Goal: Task Accomplishment & Management: Manage account settings

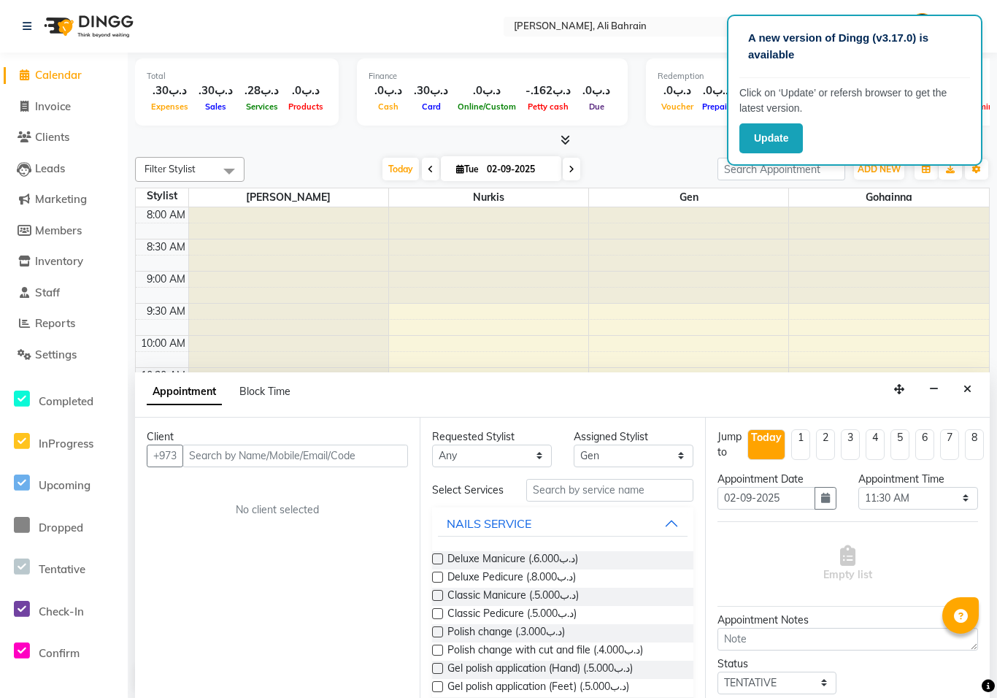
select select "69931"
select select "690"
select select "tentative"
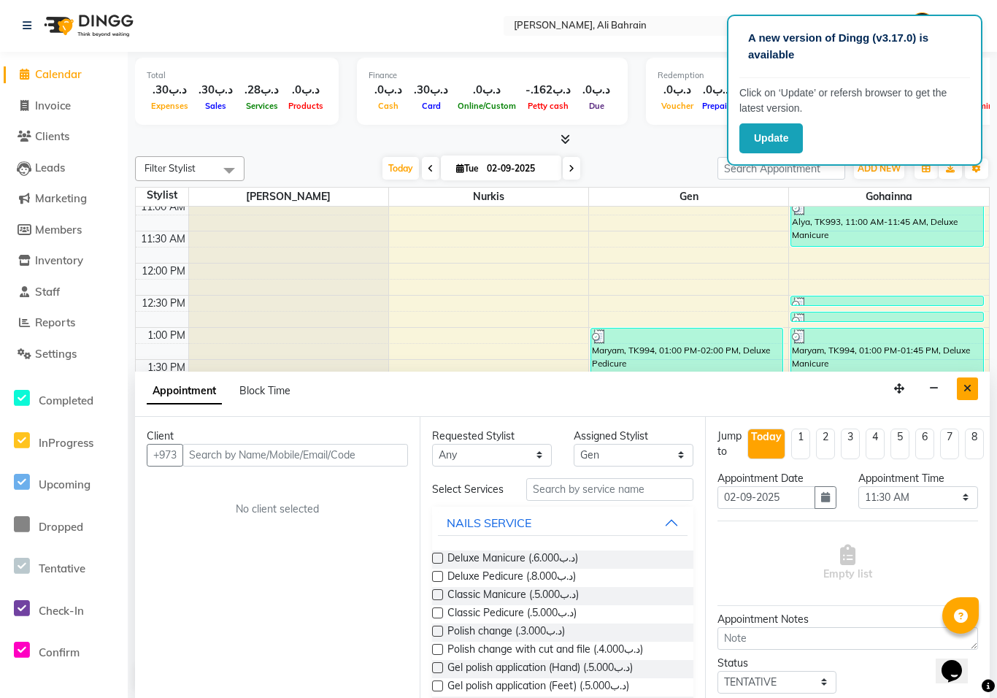
click at [959, 378] on button "Close" at bounding box center [967, 388] width 21 height 23
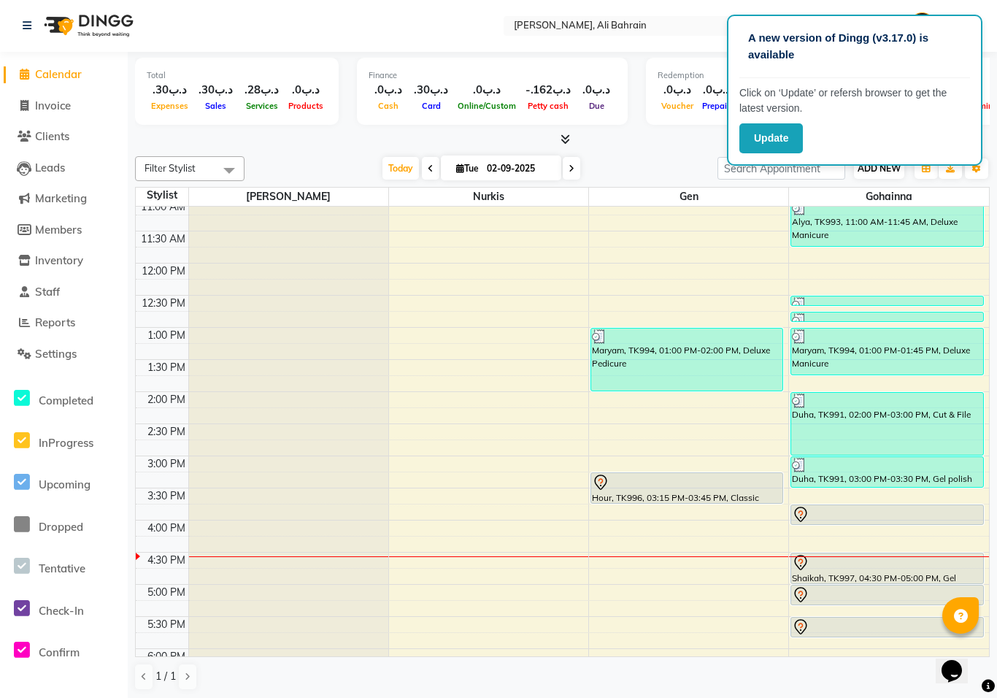
click at [878, 169] on span "ADD NEW" at bounding box center [878, 168] width 43 height 11
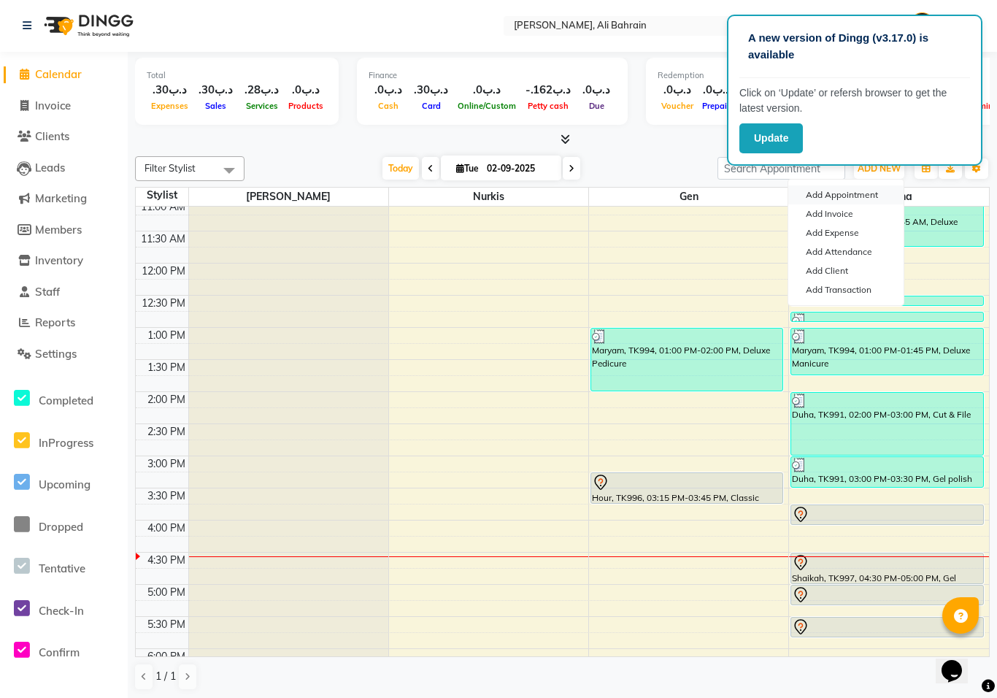
click at [854, 186] on button "Add Appointment" at bounding box center [845, 194] width 115 height 19
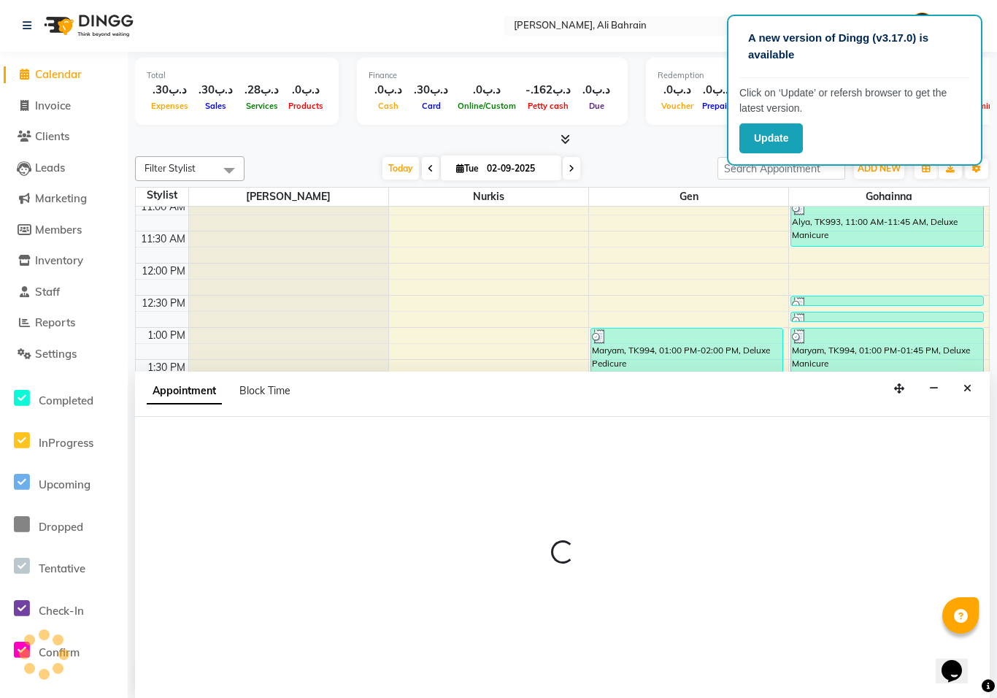
select select "540"
select select "tentative"
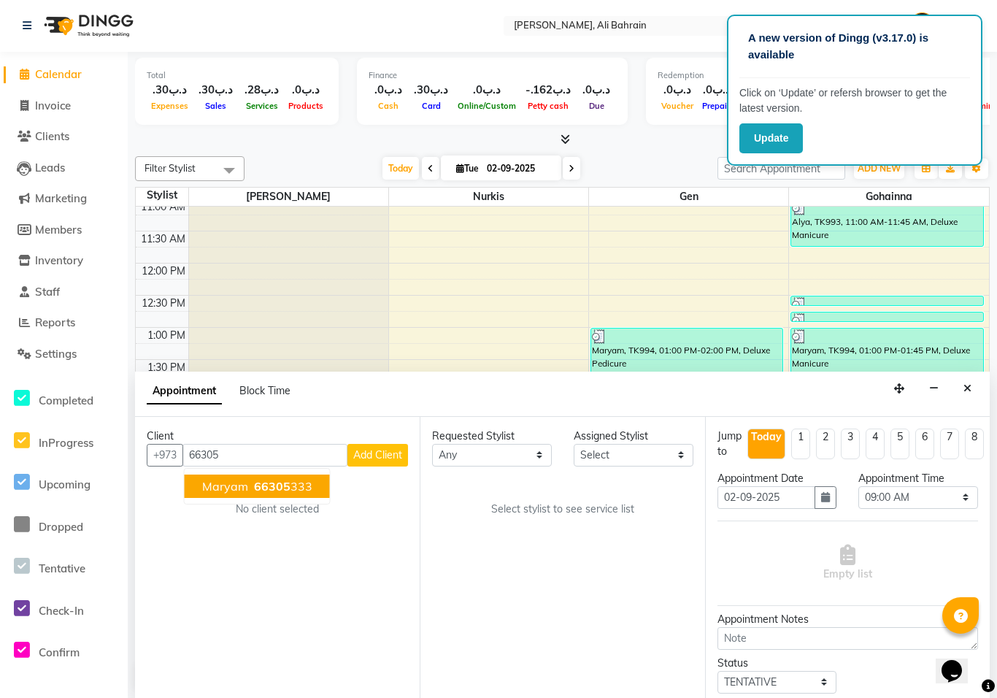
click at [293, 483] on ngb-highlight "66305 333" at bounding box center [281, 486] width 61 height 15
type input "66305333"
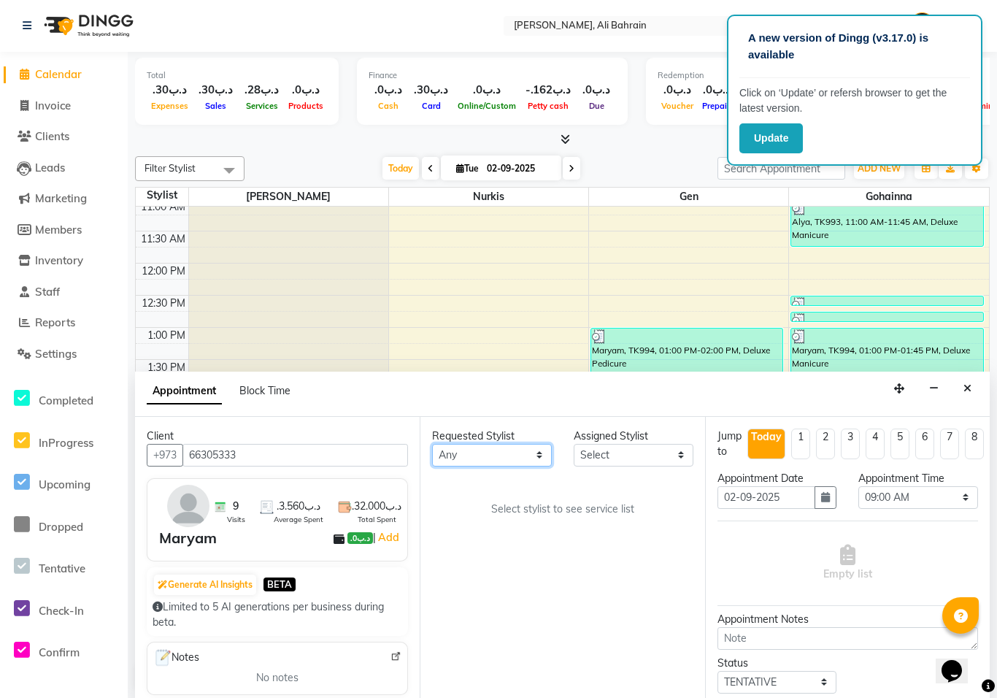
click at [532, 444] on select "Any Gen Gohainna Nurkis Sally" at bounding box center [492, 455] width 120 height 23
select select "69932"
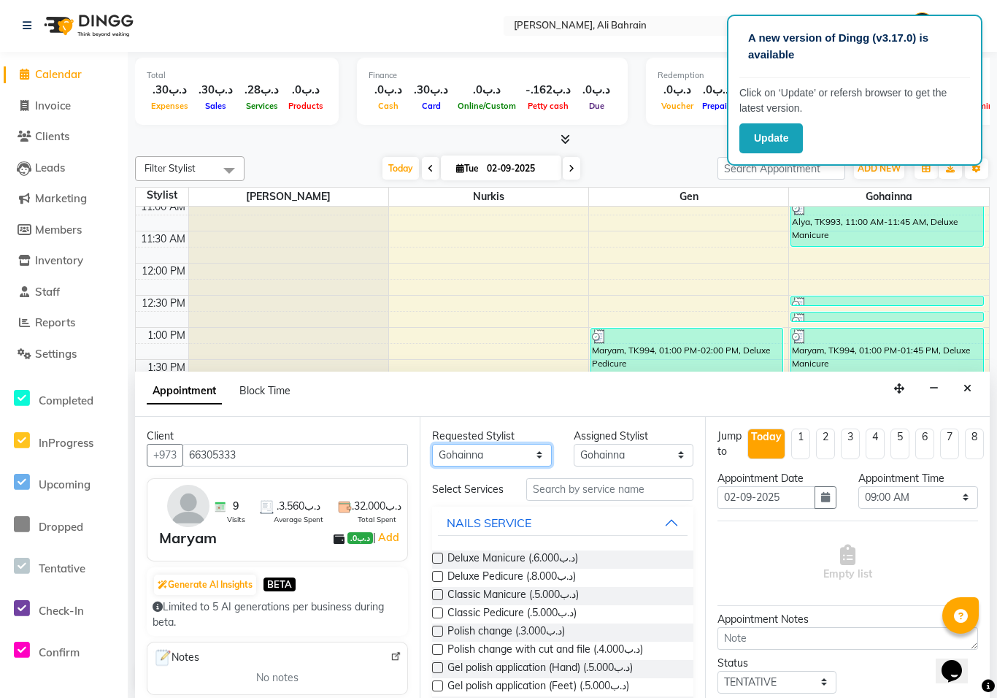
click at [537, 463] on select "Any Gen Gohainna Nurkis Sally" at bounding box center [492, 455] width 120 height 23
click at [539, 446] on select "Any Gen Gohainna Nurkis Sally" at bounding box center [492, 455] width 120 height 23
select select "69931"
click at [959, 490] on select "Select 09:00 AM 09:15 AM 09:30 AM 09:45 AM 10:00 AM 10:15 AM 10:30 AM 10:45 AM …" at bounding box center [918, 497] width 120 height 23
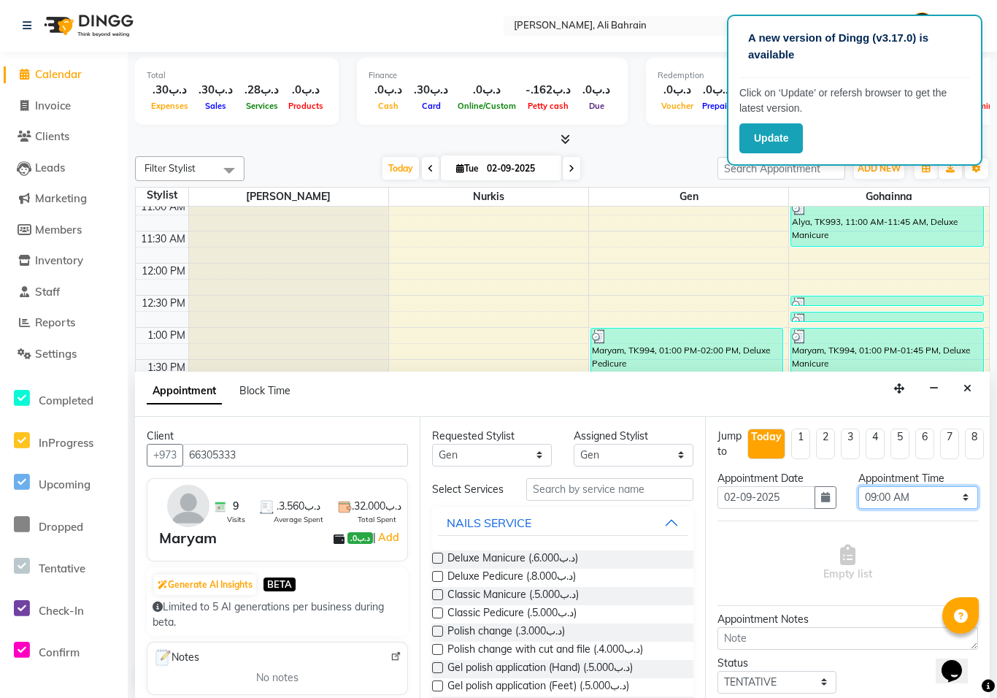
select select "990"
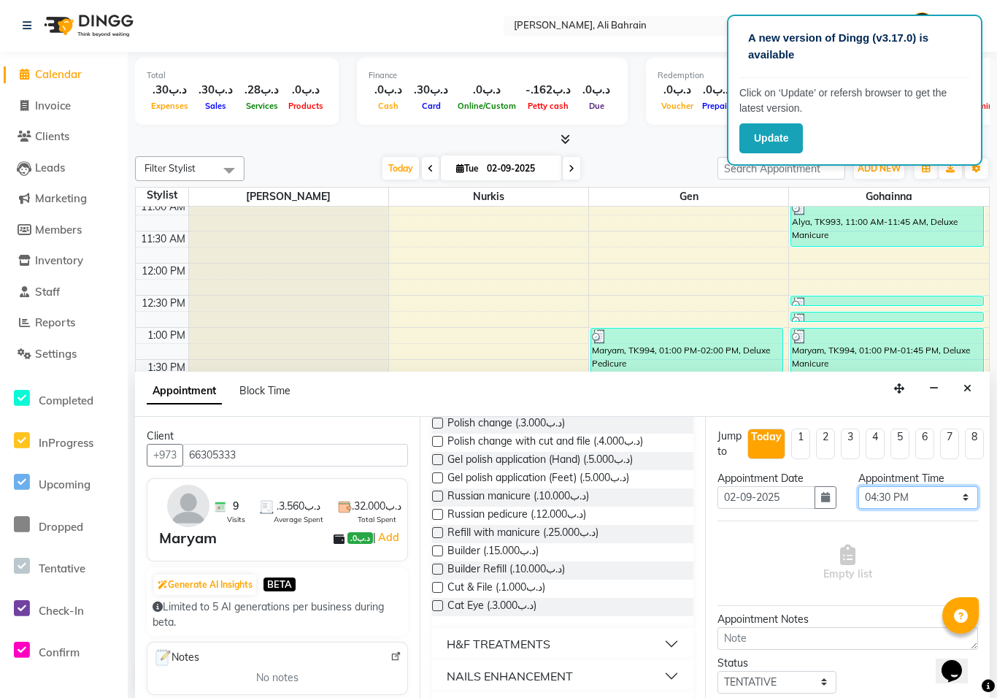
scroll to position [210, 0]
click at [455, 619] on div "Deluxe Manicure (.د.ب6.000) Deluxe Pedicure (.د.ب8.000) Classic Manicure (.د.ب5…" at bounding box center [562, 476] width 260 height 297
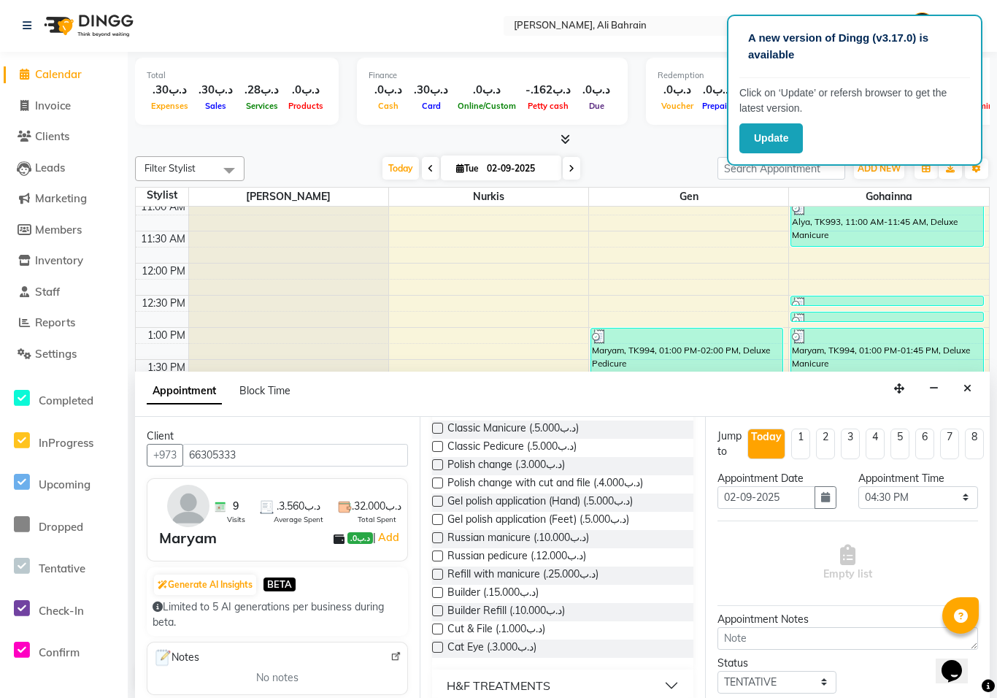
scroll to position [157, 0]
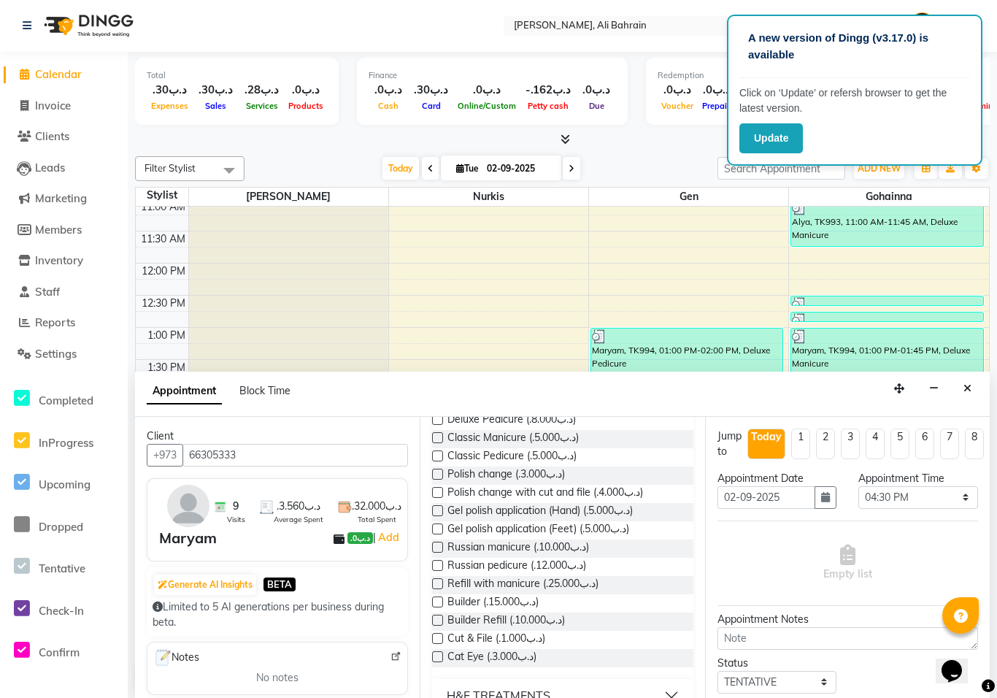
click at [442, 474] on label at bounding box center [437, 473] width 11 height 11
click at [441, 474] on input "checkbox" at bounding box center [436, 475] width 9 height 9
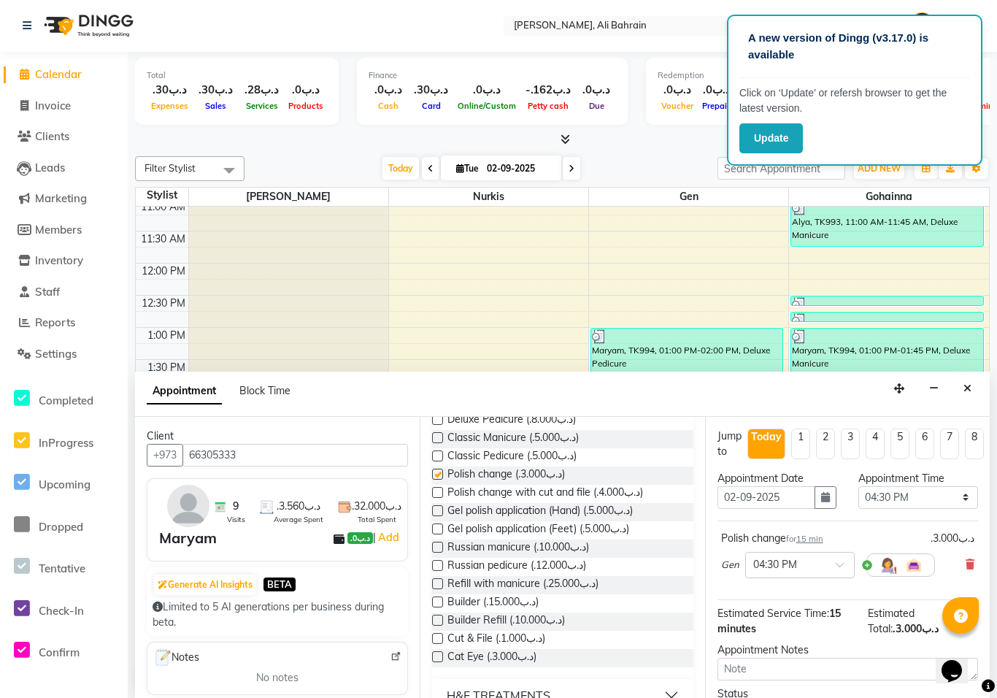
checkbox input "false"
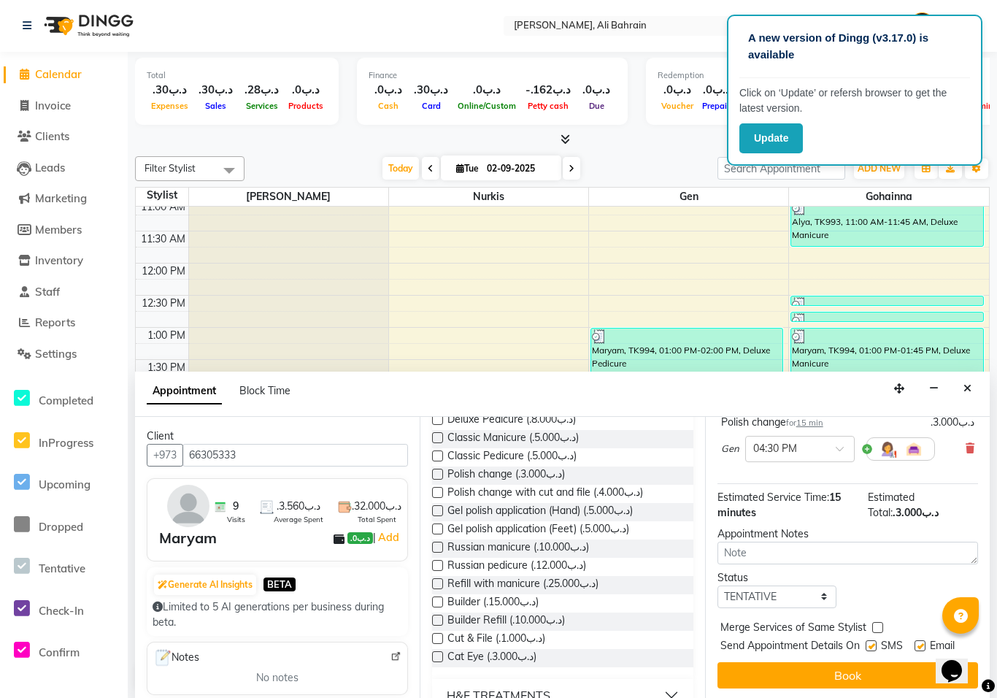
scroll to position [116, 0]
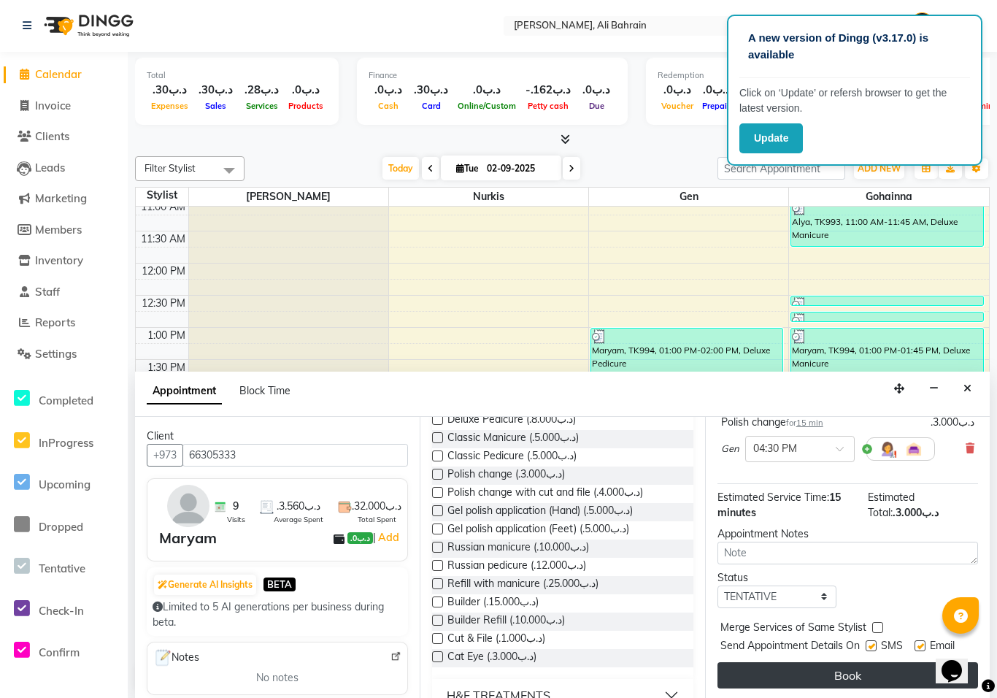
click at [838, 673] on button "Book" at bounding box center [847, 675] width 260 height 26
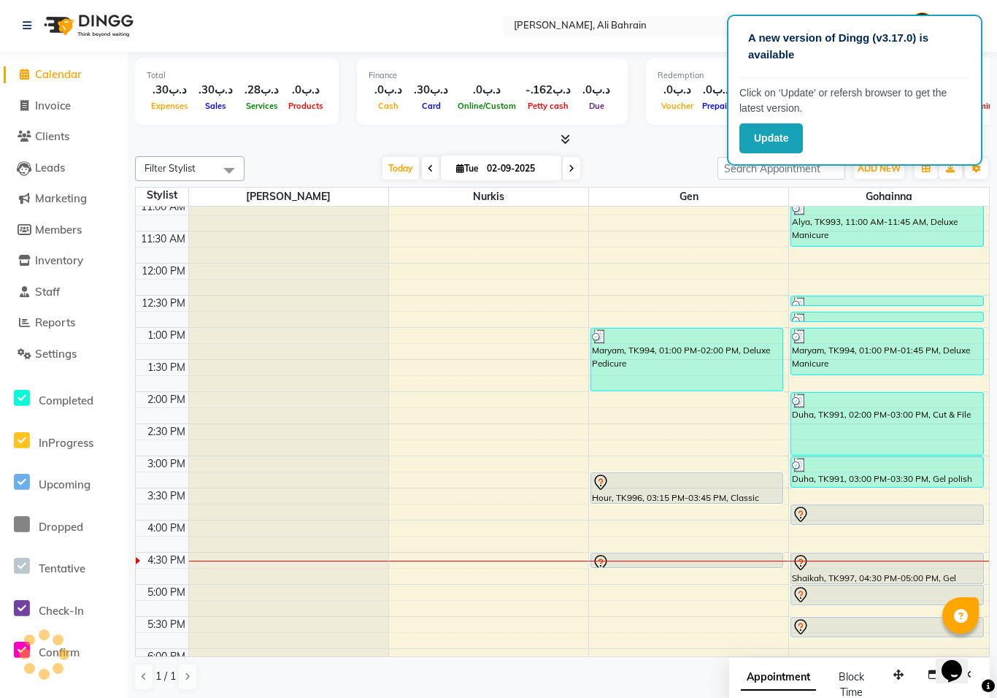
click at [602, 339] on img at bounding box center [599, 336] width 15 height 15
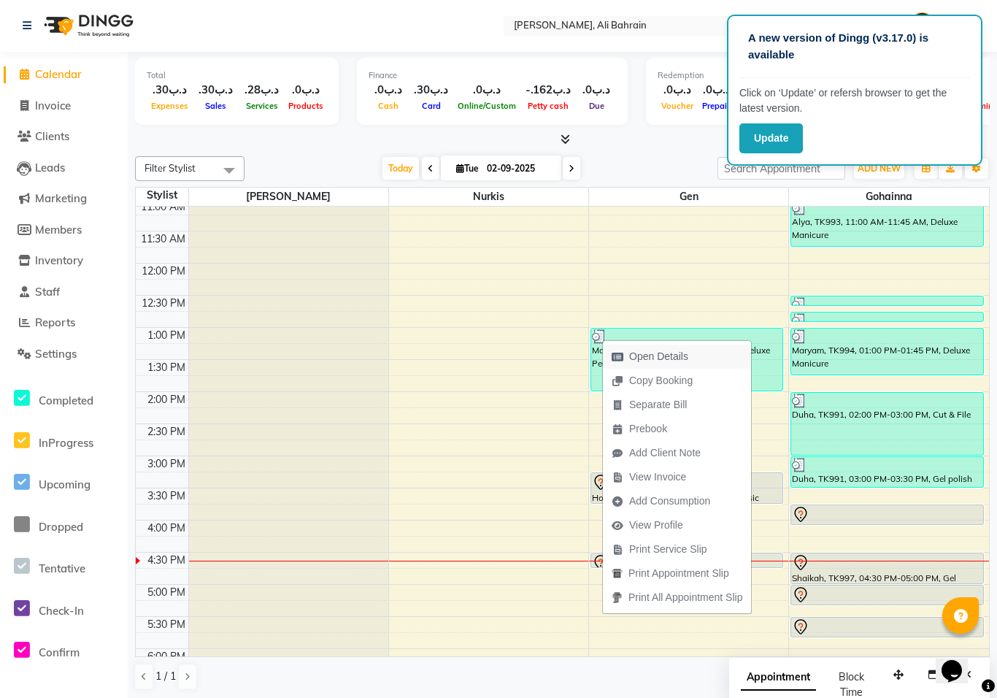
click at [653, 355] on span "Open Details" at bounding box center [658, 356] width 59 height 15
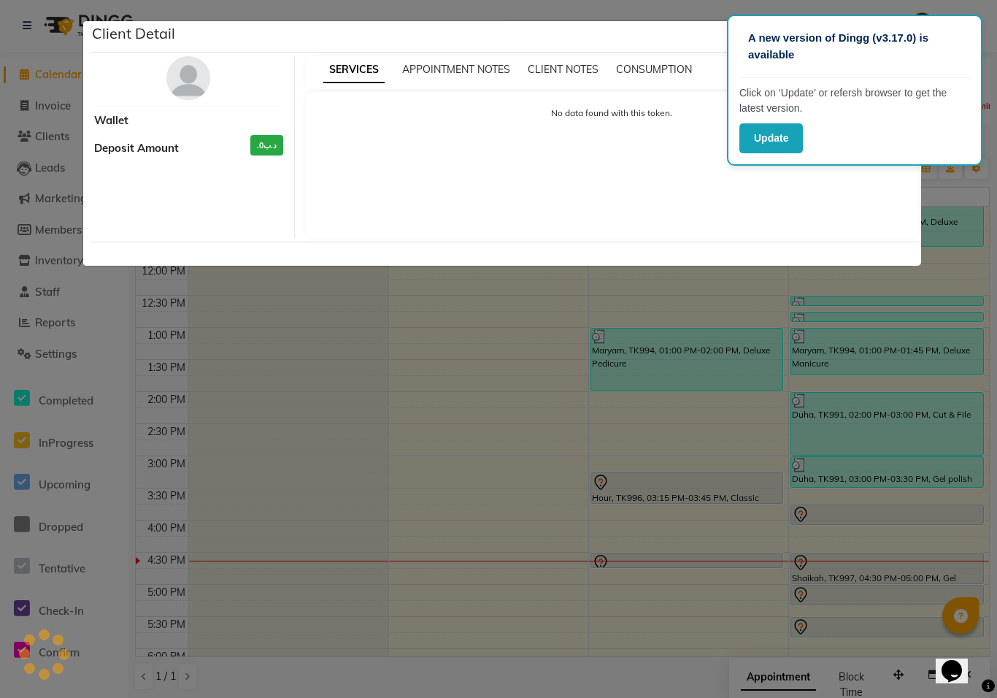
select select "3"
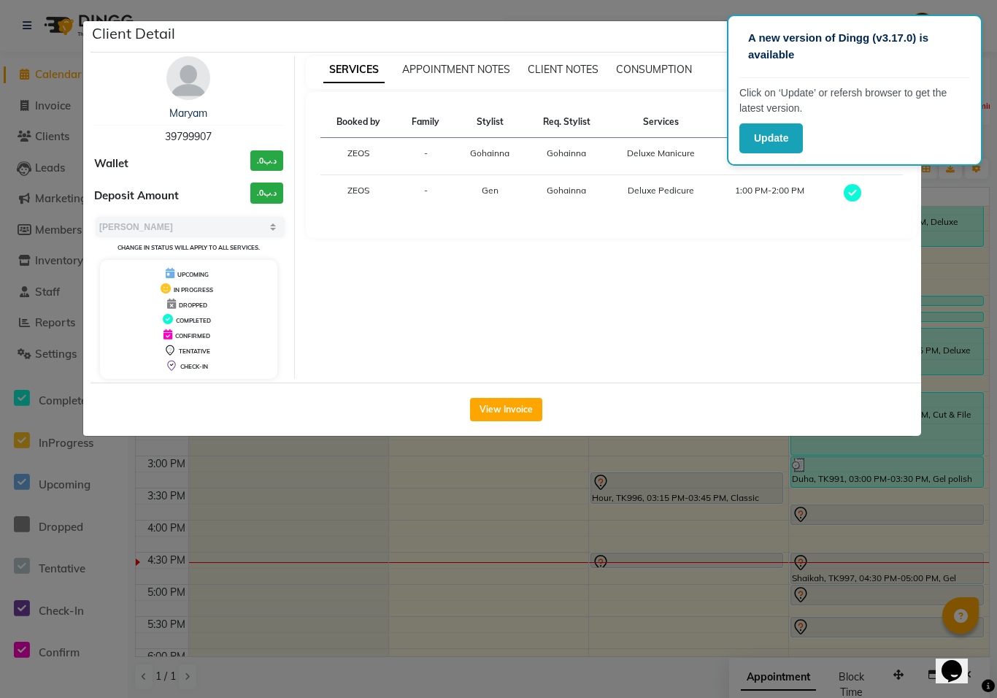
click at [976, 264] on ngb-modal-window "Client Detail Maryam 39799907 Wallet .د.ب0 Deposit Amount .د.ب0 Select MARK DON…" at bounding box center [498, 349] width 997 height 698
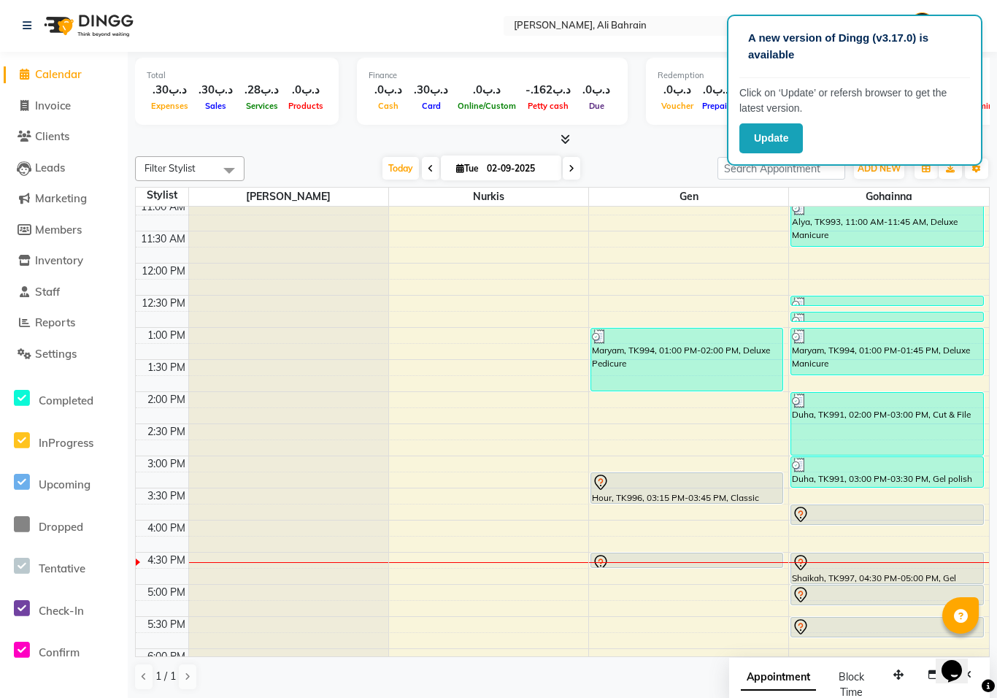
click at [608, 484] on icon at bounding box center [601, 483] width 18 height 18
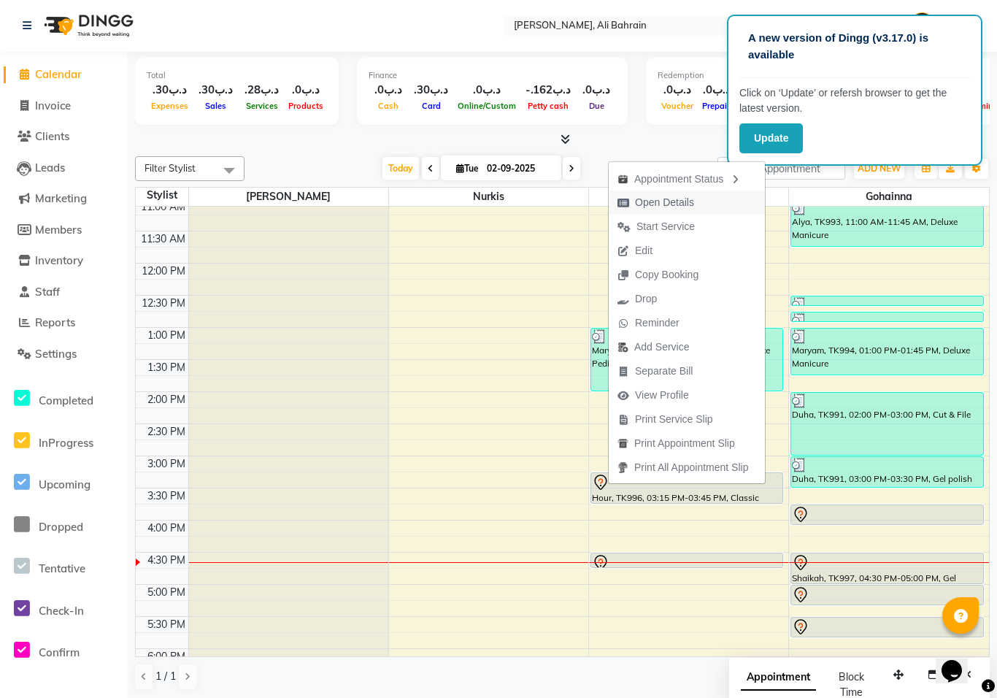
click at [649, 201] on span "Open Details" at bounding box center [664, 202] width 59 height 15
select select "7"
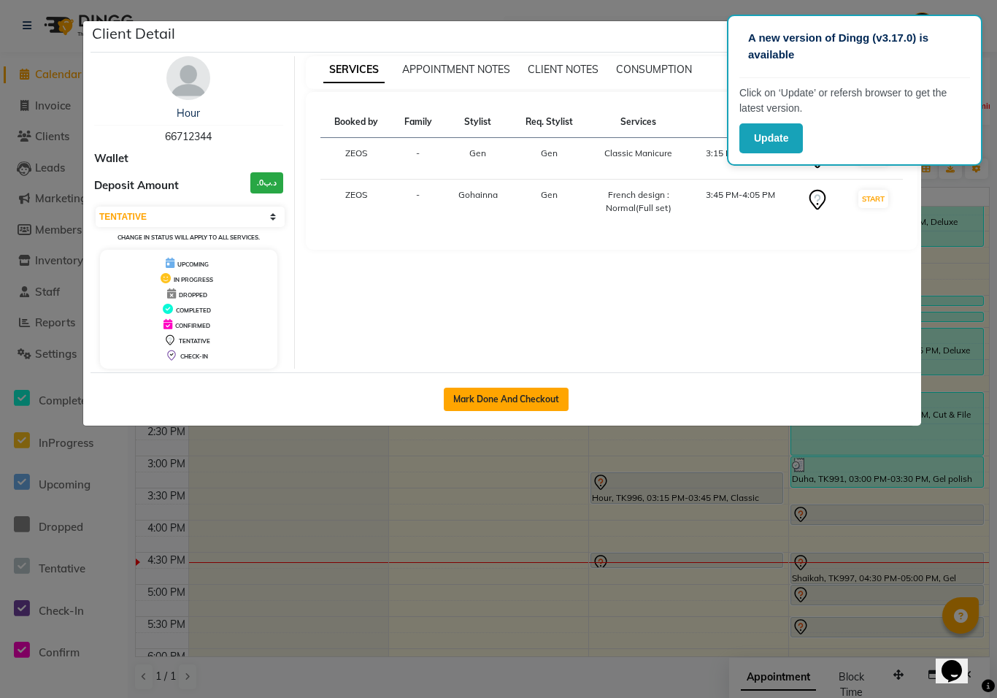
click at [538, 404] on button "Mark Done And Checkout" at bounding box center [506, 398] width 125 height 23
select select "service"
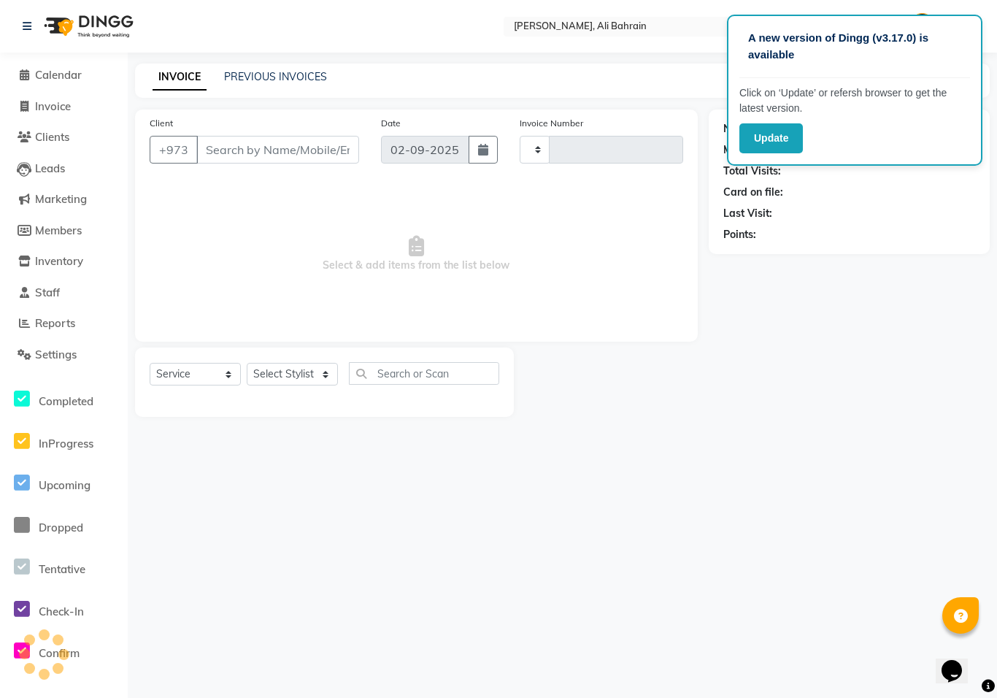
type input "0684"
select select "7769"
type input "66712344"
select select "69932"
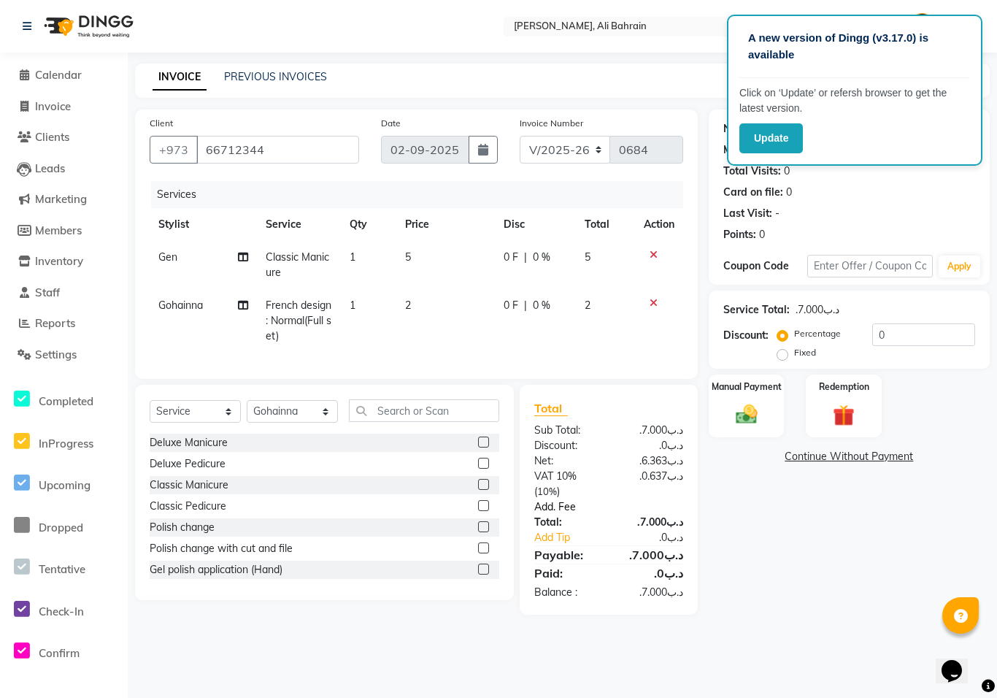
click at [554, 508] on link "Add. Fee" at bounding box center [608, 506] width 171 height 15
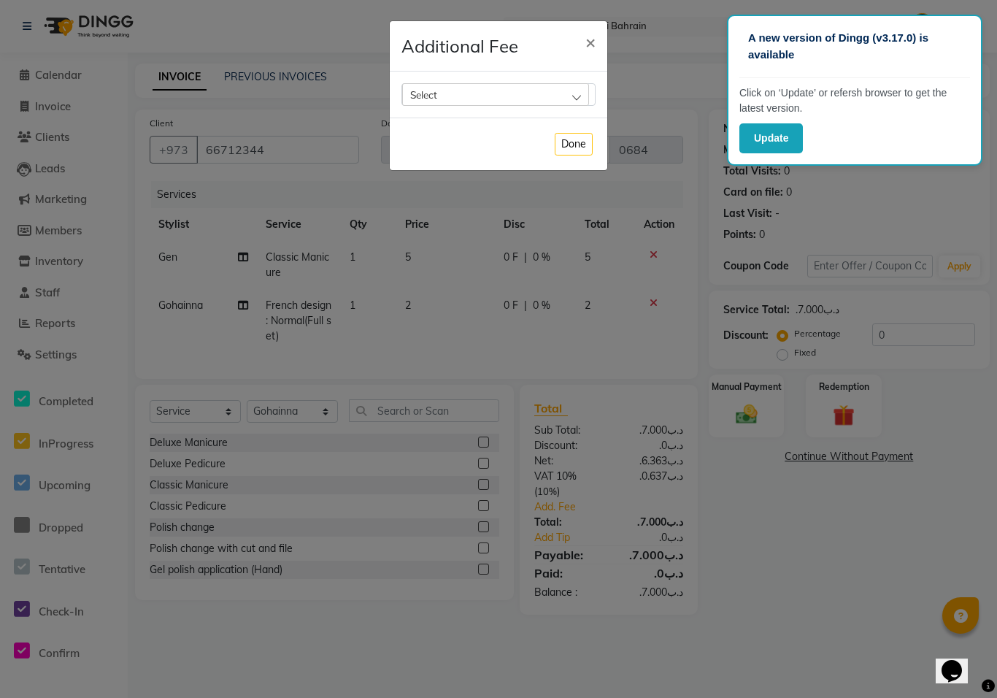
click at [571, 96] on div "Select" at bounding box center [495, 94] width 187 height 22
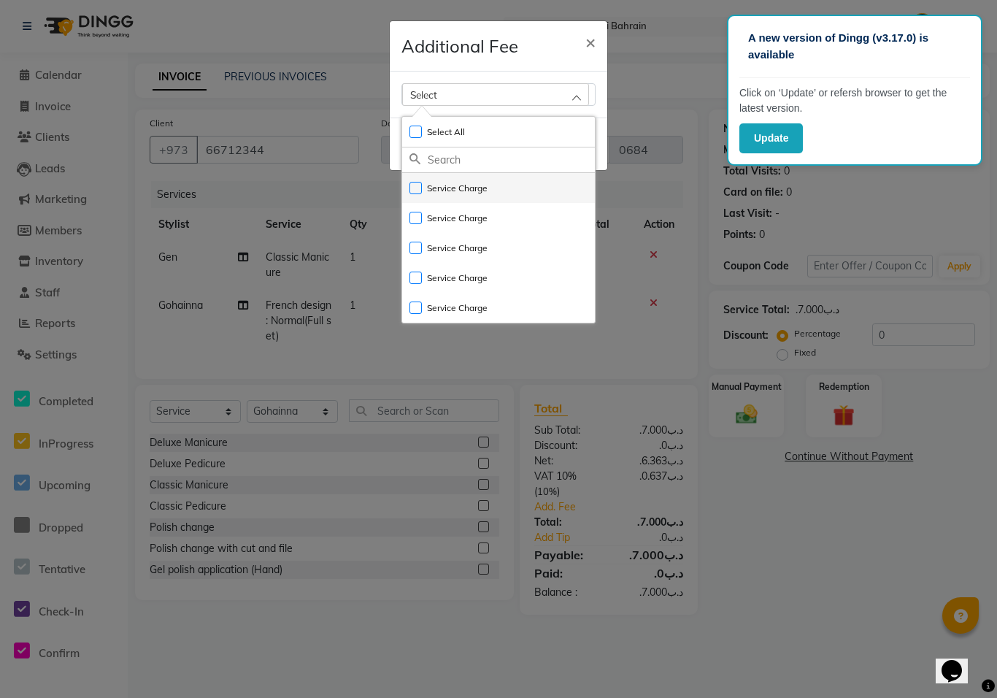
click at [463, 193] on label "Service Charge" at bounding box center [448, 188] width 78 height 13
checkbox input "true"
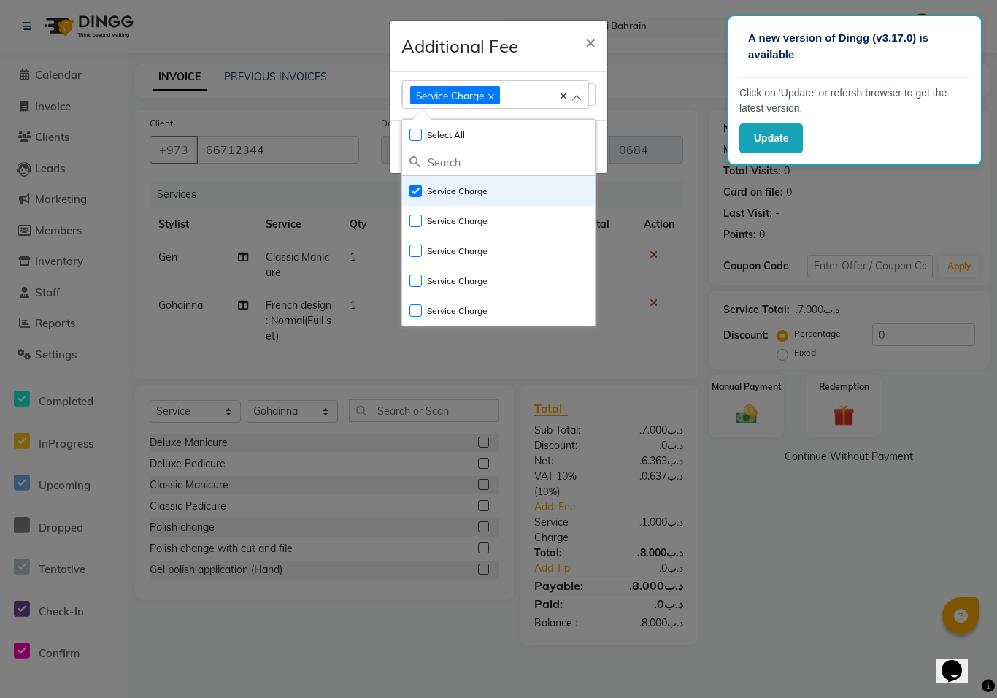
click at [649, 66] on ngb-modal-window "Additional Fee × Service Charge Select All UnSelect All Service Charge Service …" at bounding box center [498, 349] width 997 height 698
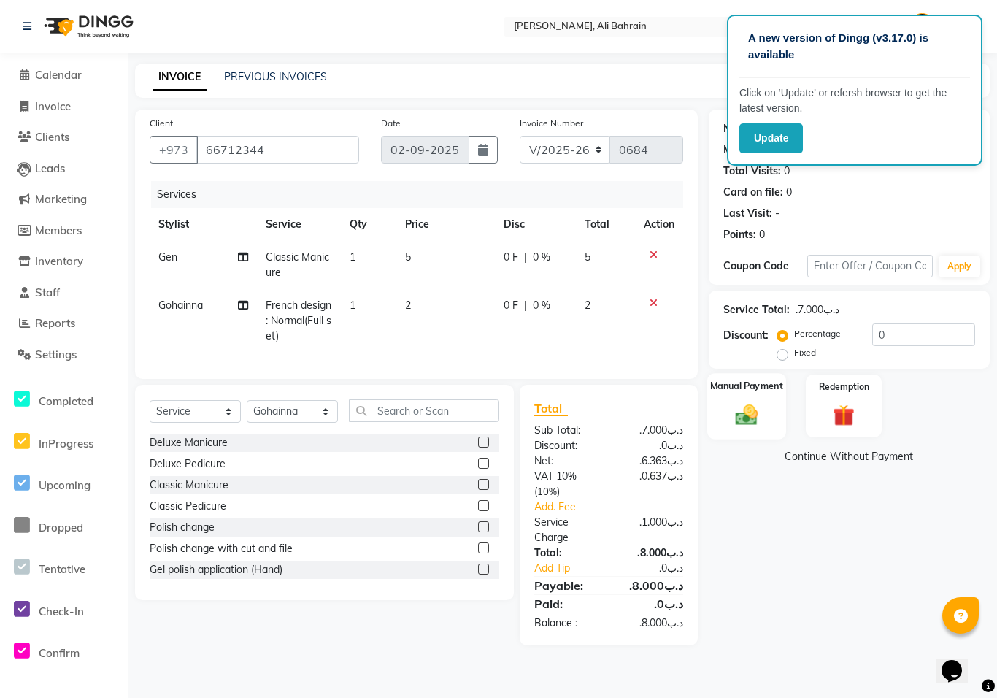
click at [745, 409] on img at bounding box center [746, 414] width 36 height 26
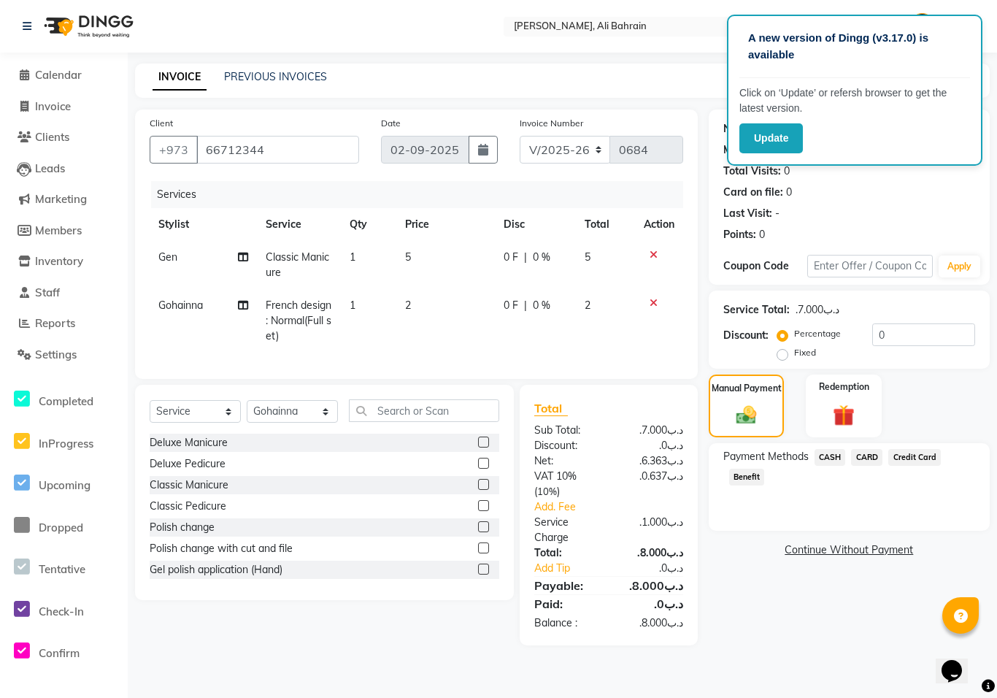
click at [867, 459] on span "CARD" at bounding box center [866, 457] width 31 height 17
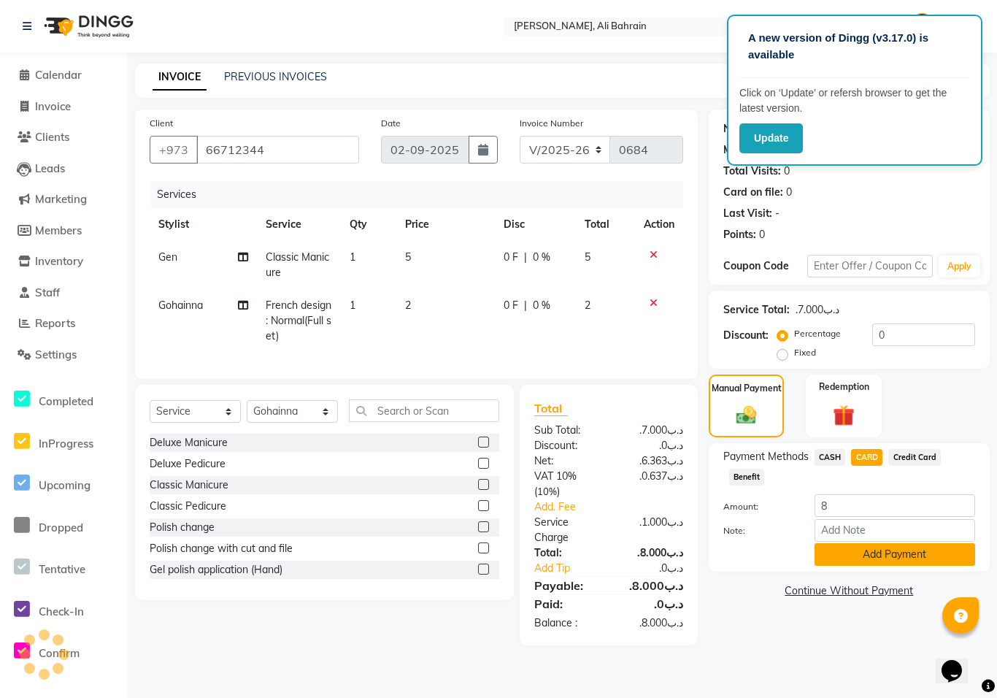
click at [856, 555] on button "Add Payment" at bounding box center [894, 554] width 161 height 23
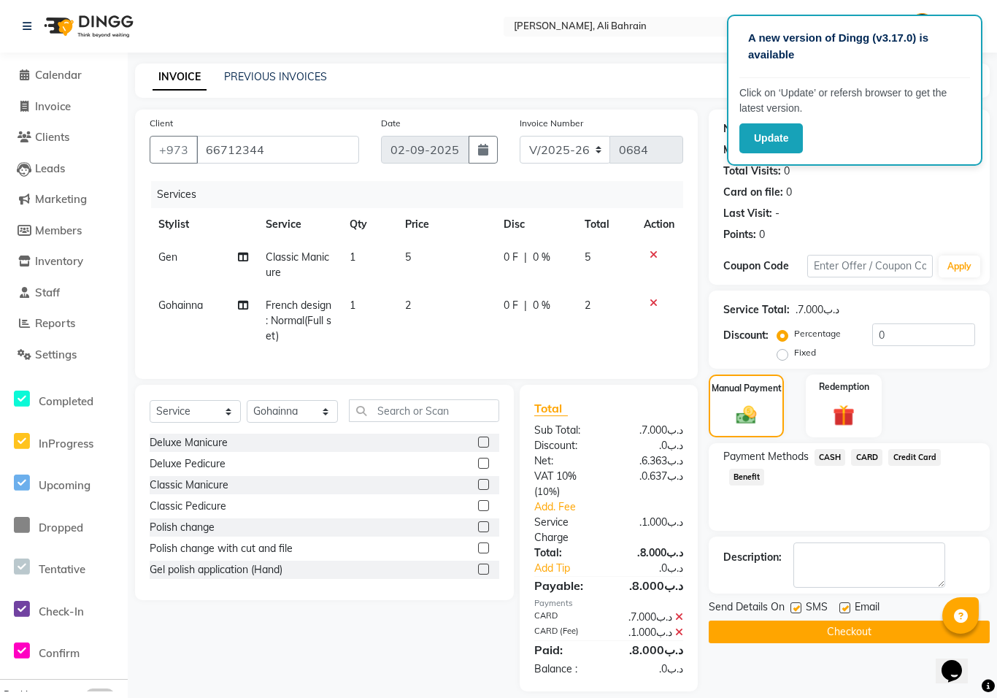
click at [811, 633] on button "Checkout" at bounding box center [848, 631] width 281 height 23
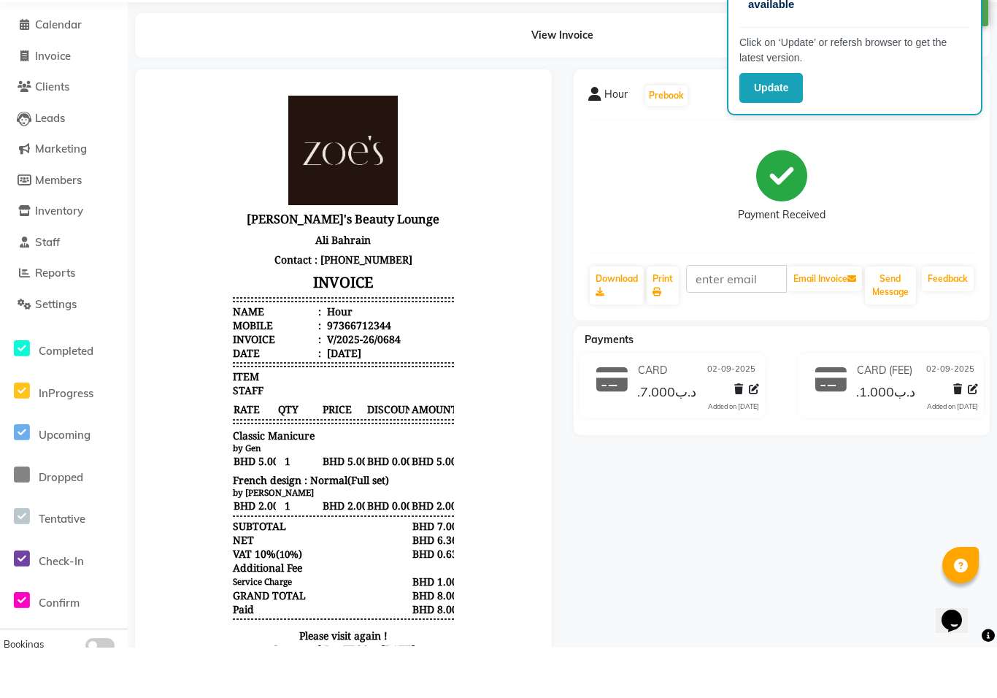
select select "7769"
select select "service"
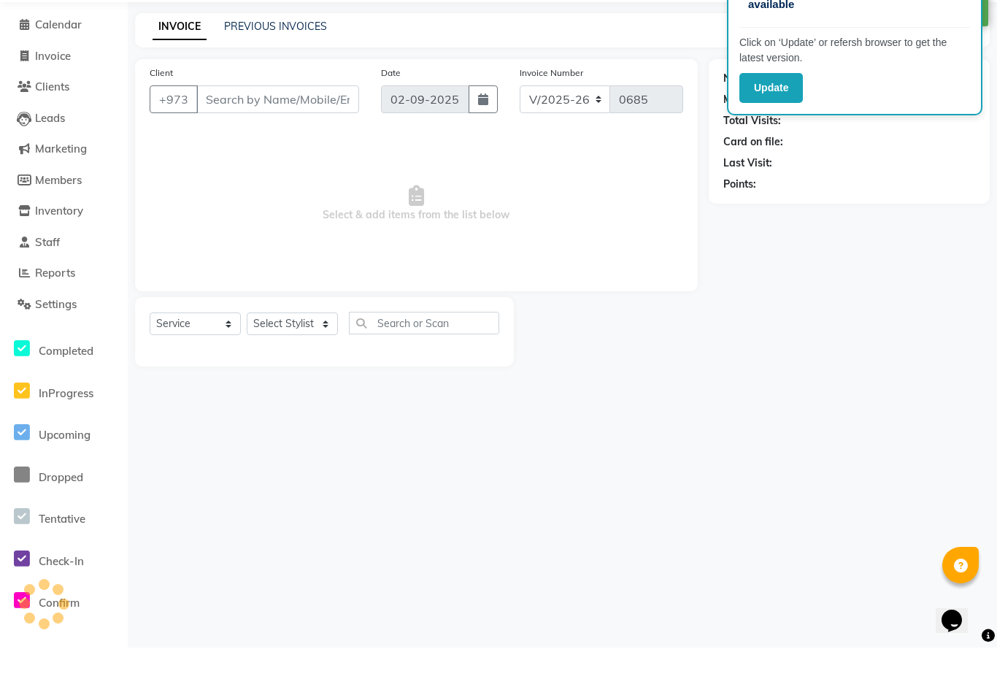
type input "66712344"
select select "69932"
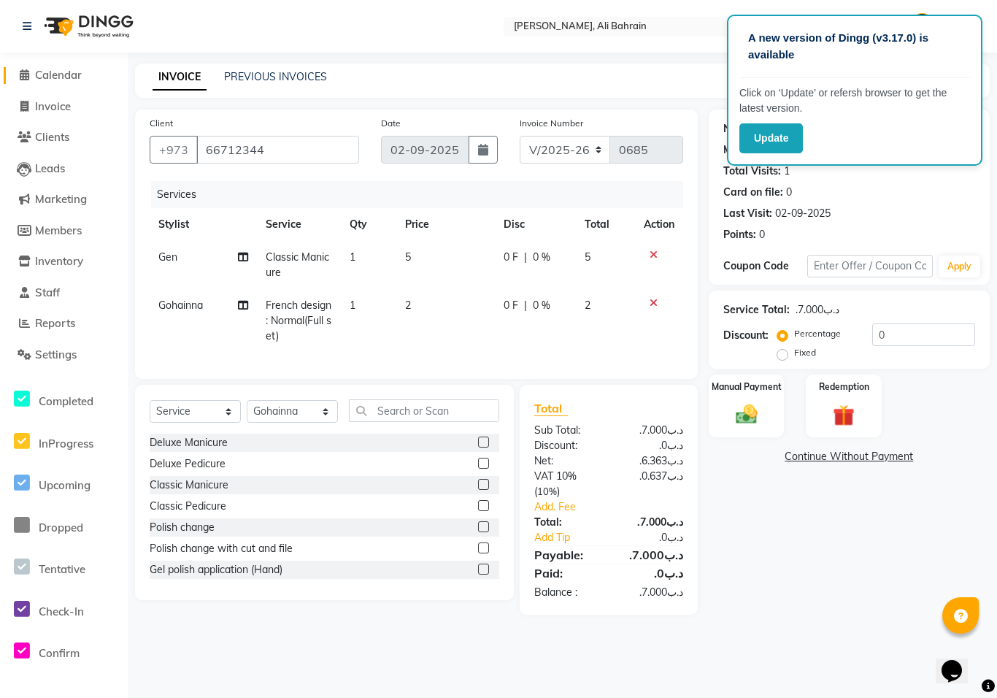
click at [63, 74] on span "Calendar" at bounding box center [58, 75] width 47 height 14
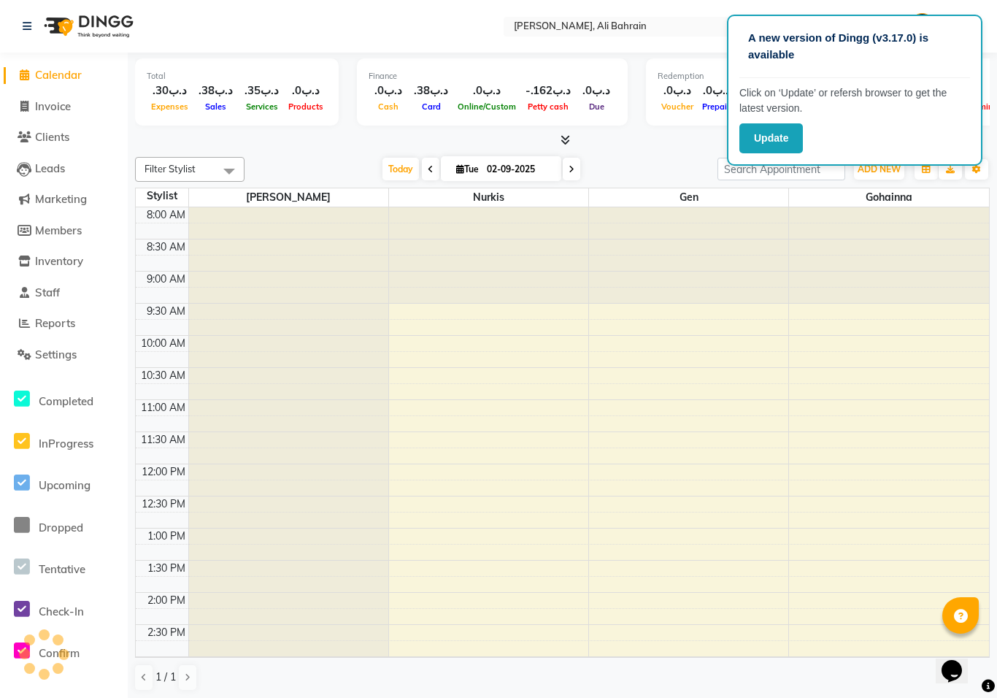
scroll to position [514, 0]
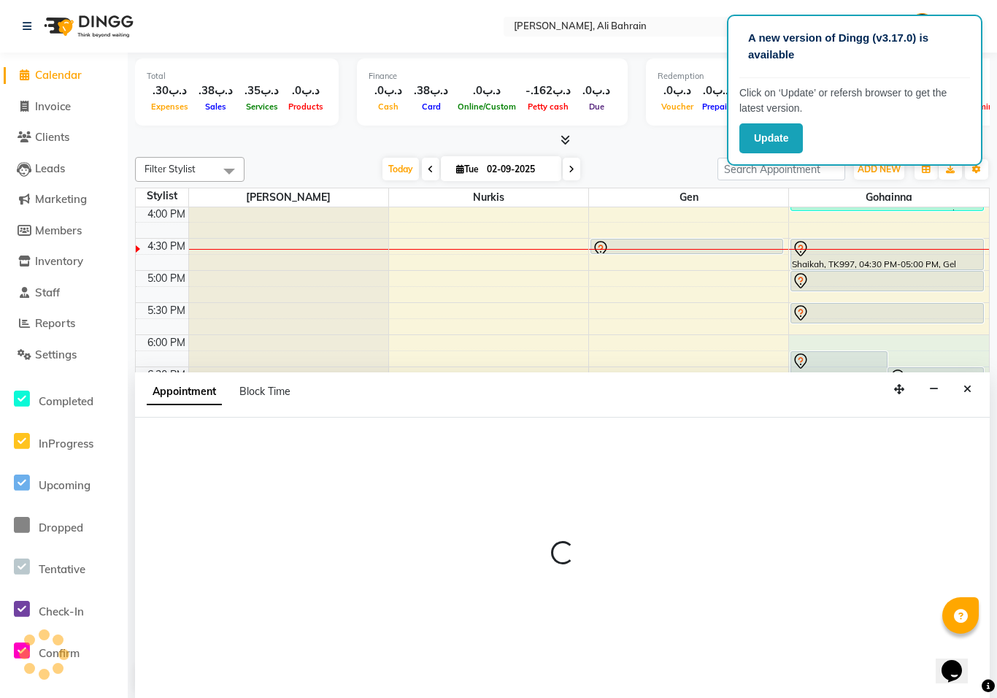
select select "69932"
select select "1080"
select select "tentative"
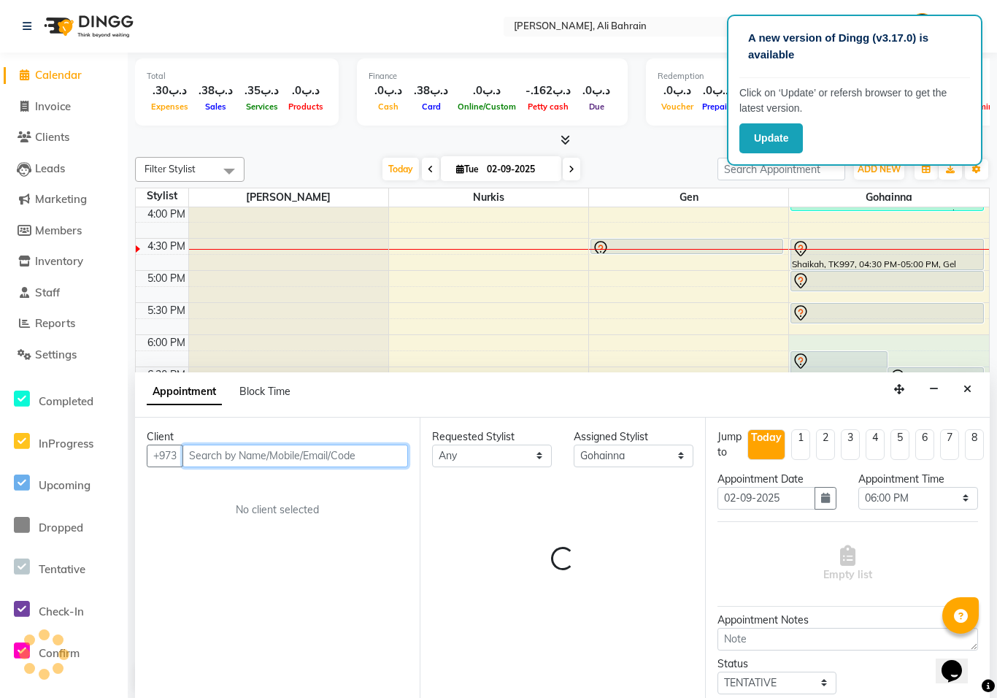
scroll to position [1, 0]
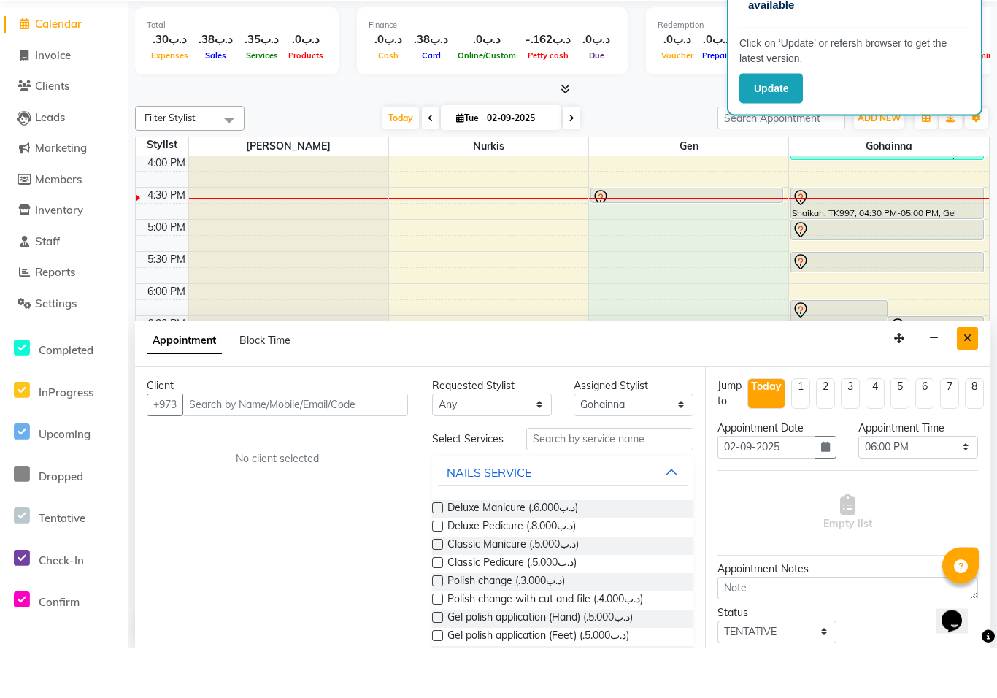
click at [957, 377] on button "Close" at bounding box center [967, 388] width 21 height 23
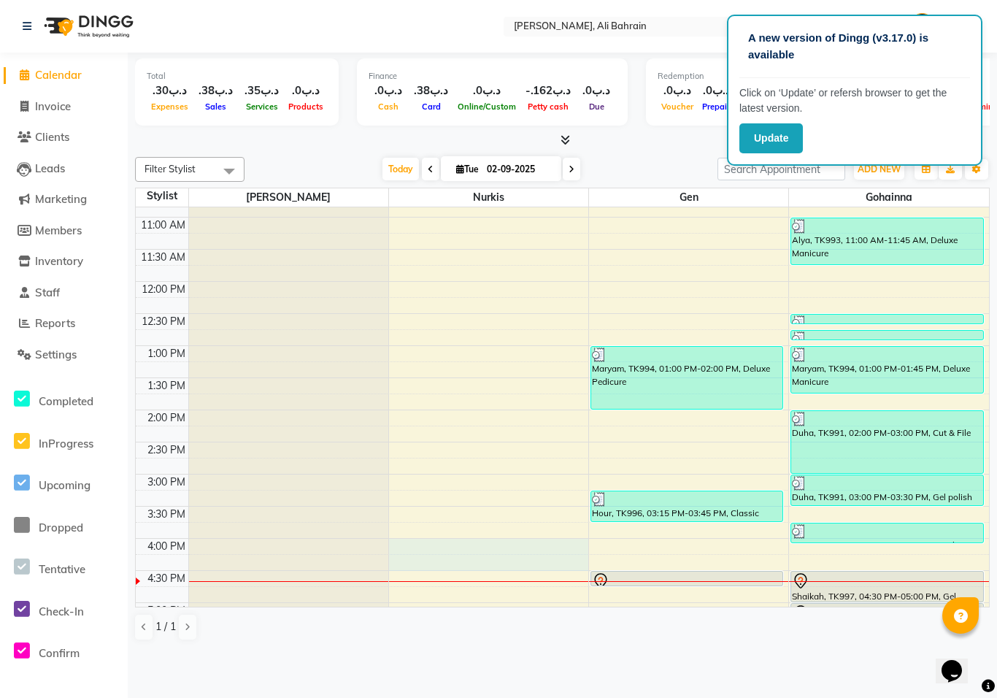
scroll to position [514, 0]
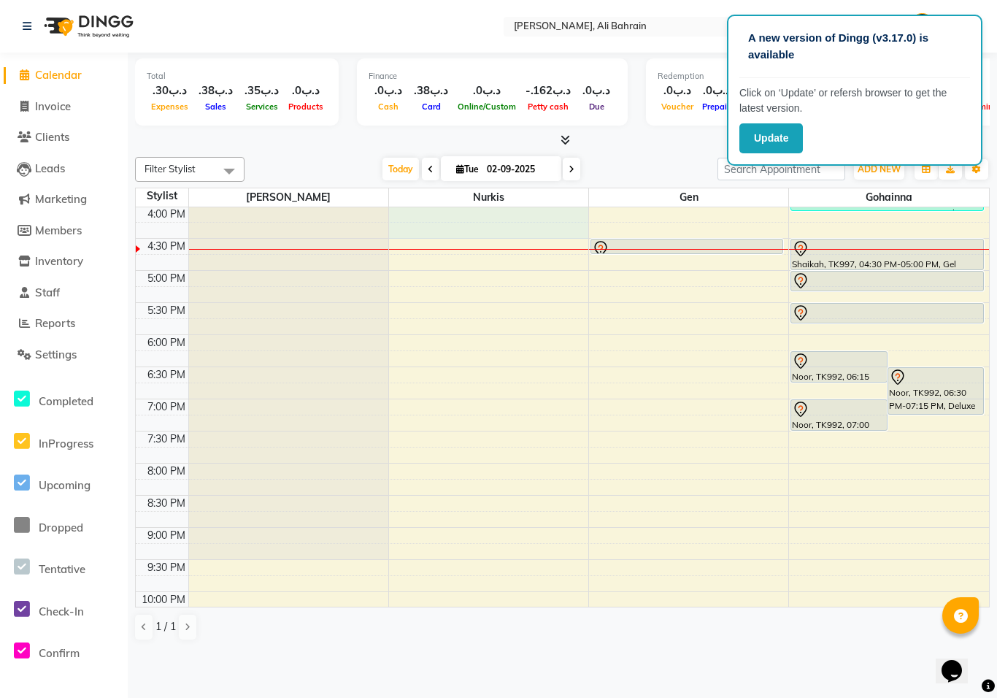
select select "69930"
select select "960"
select select "tentative"
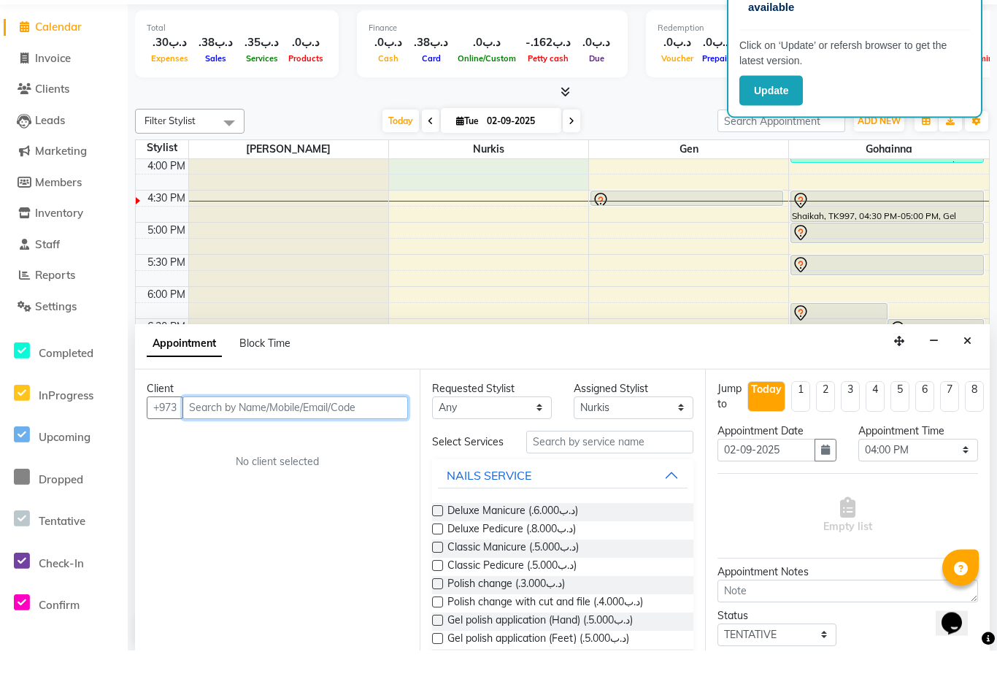
scroll to position [1, 0]
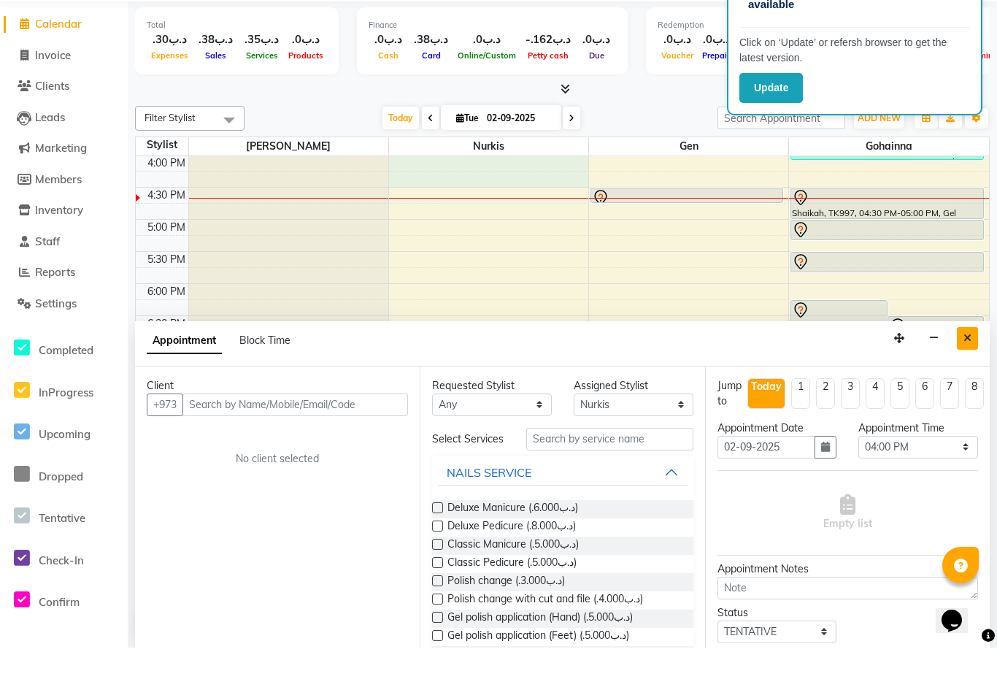
click at [958, 377] on button "Close" at bounding box center [967, 388] width 21 height 23
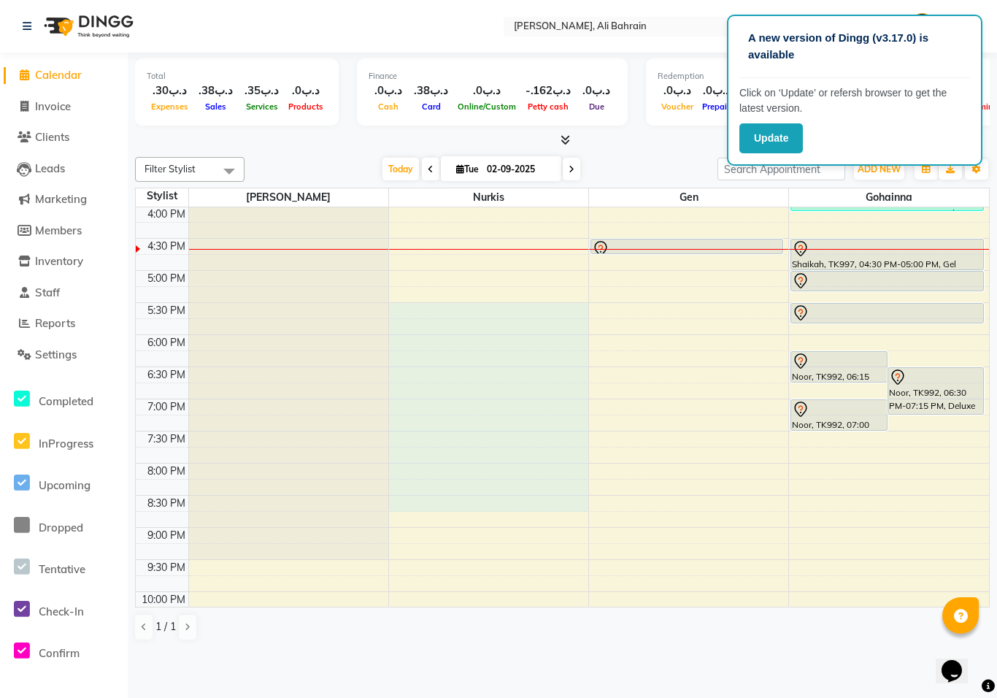
select select "69930"
select select "1050"
select select "tentative"
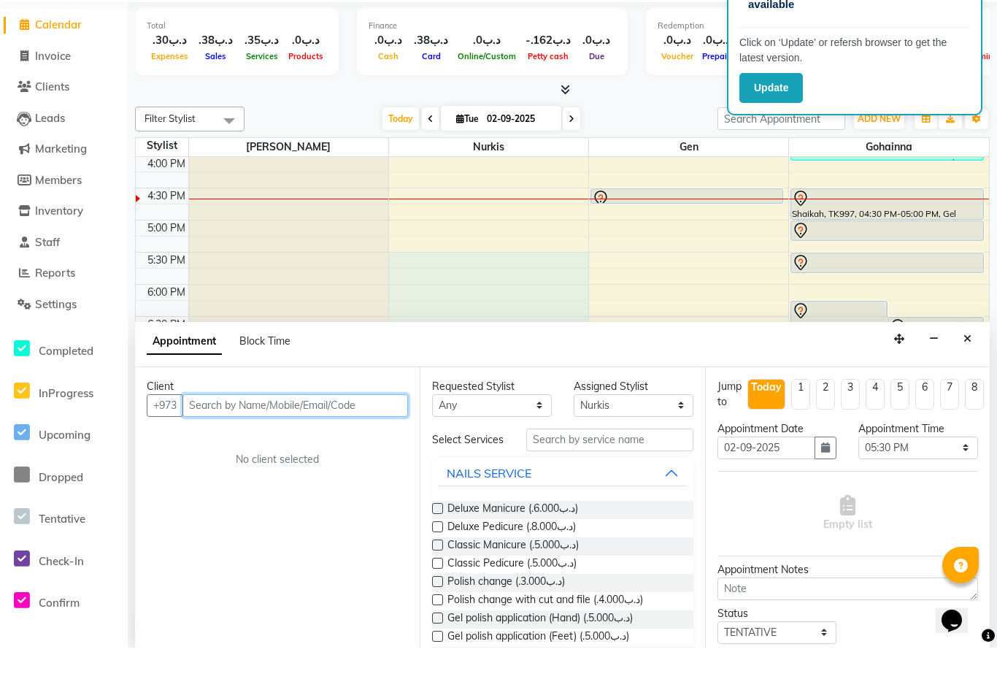
scroll to position [1, 0]
click at [972, 377] on button "Close" at bounding box center [967, 388] width 21 height 23
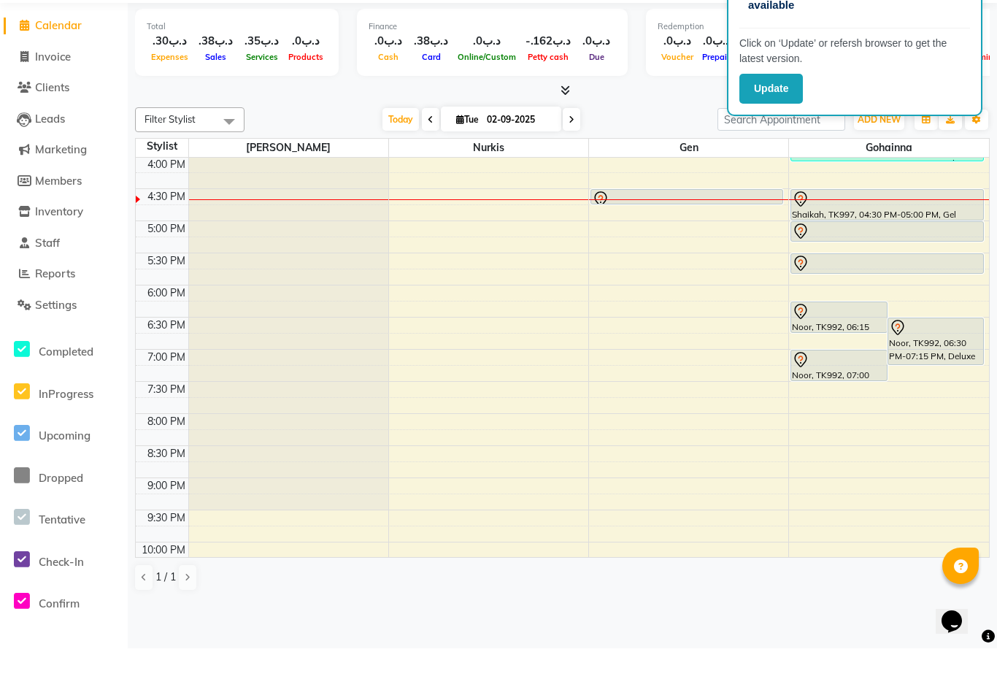
scroll to position [0, 0]
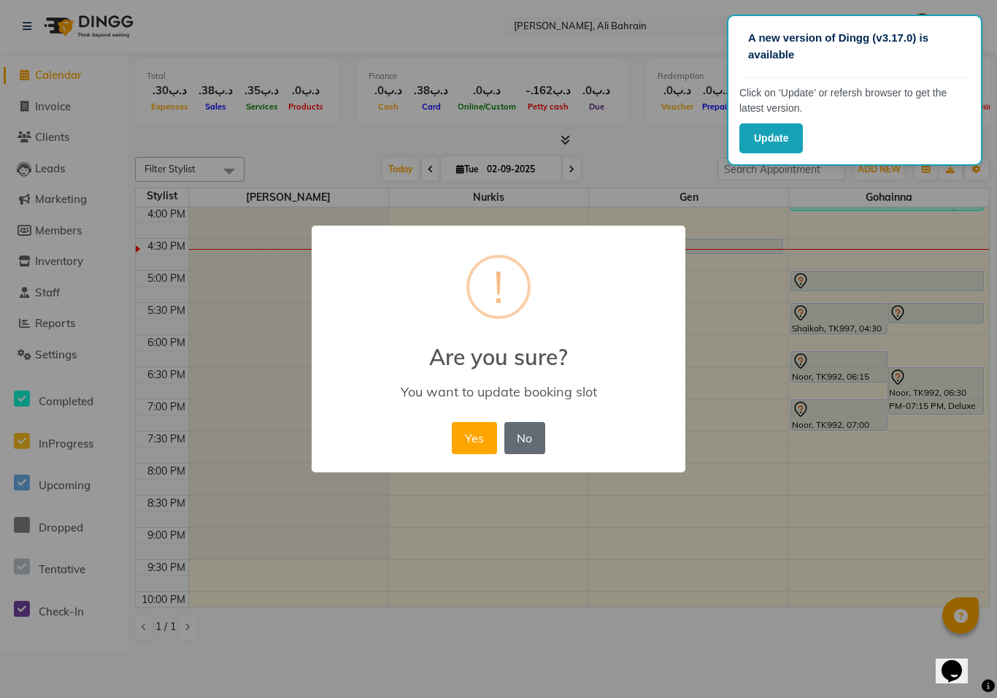
click at [528, 432] on button "No" at bounding box center [524, 438] width 41 height 32
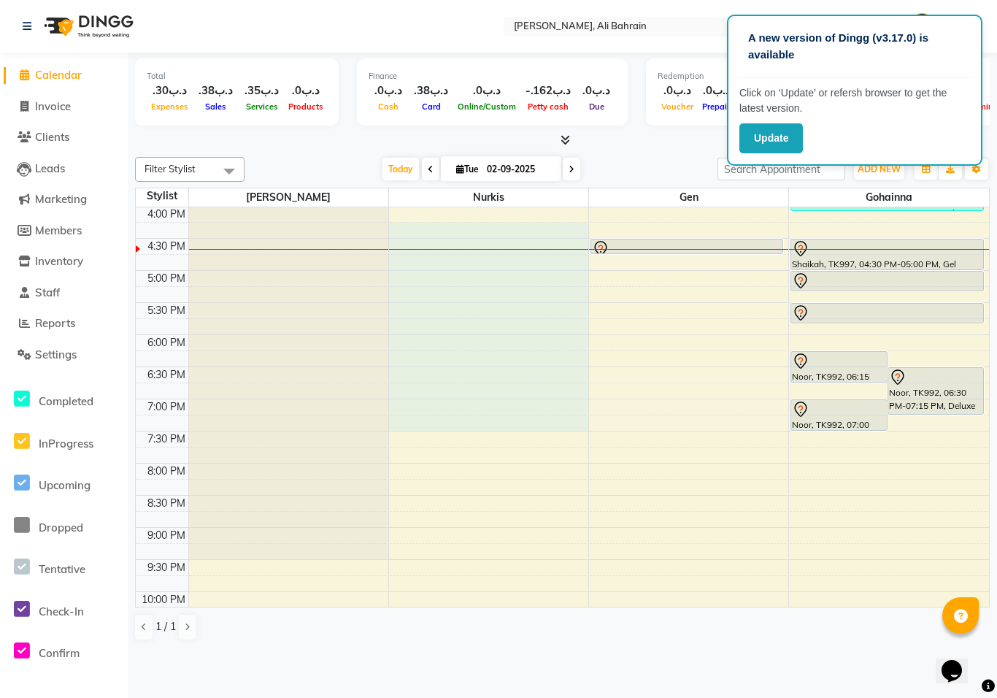
select select "69930"
select select "975"
select select "tentative"
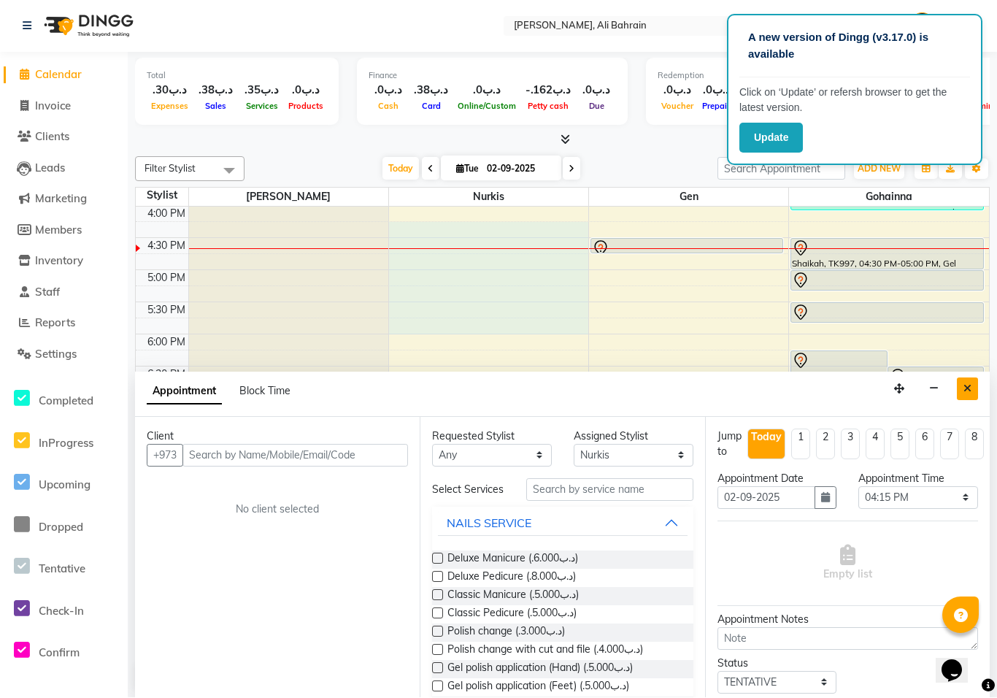
click at [960, 382] on button "Close" at bounding box center [967, 389] width 21 height 23
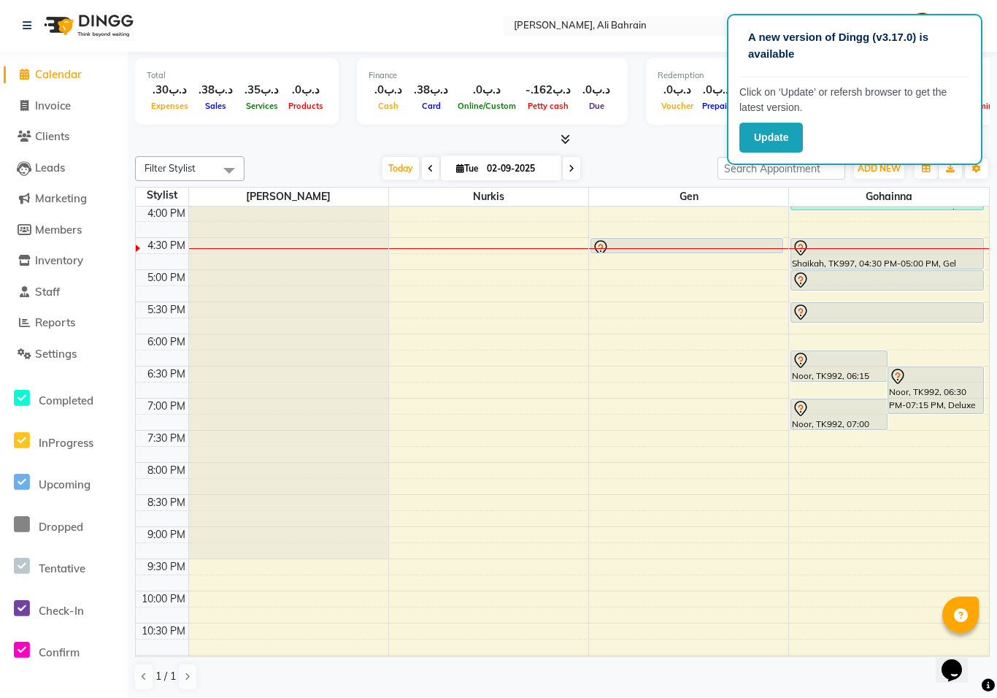
scroll to position [1, 0]
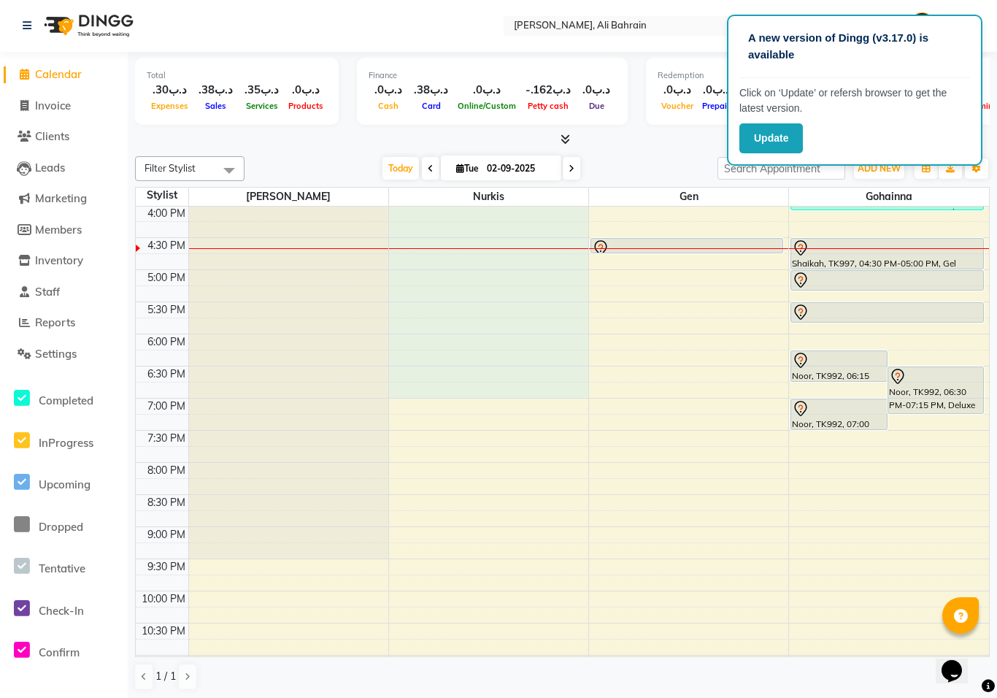
select select "69930"
select select "tentative"
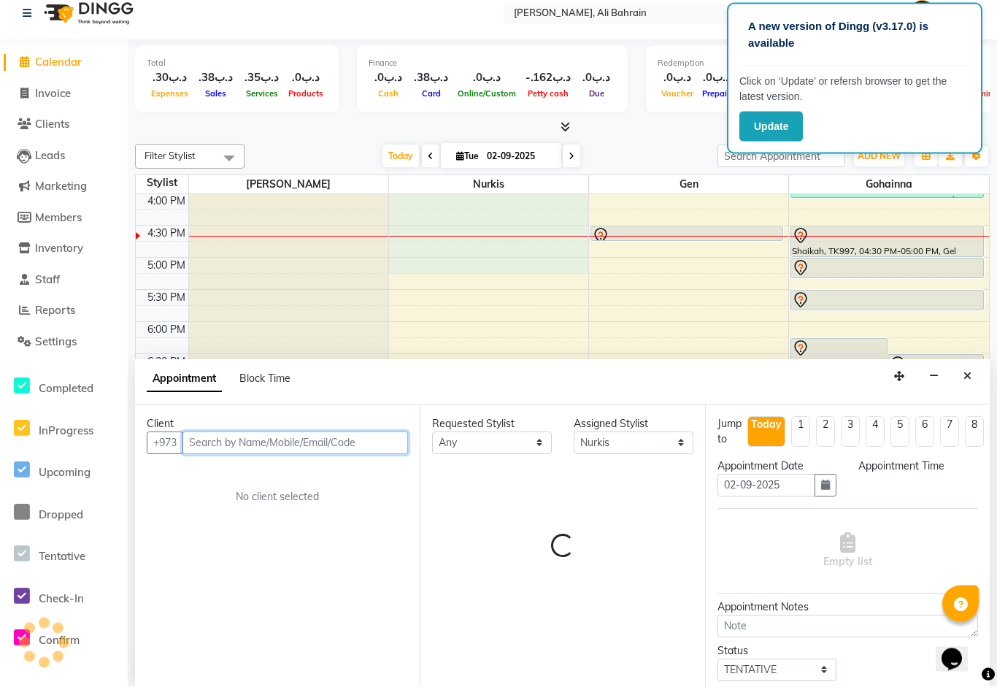
select select "960"
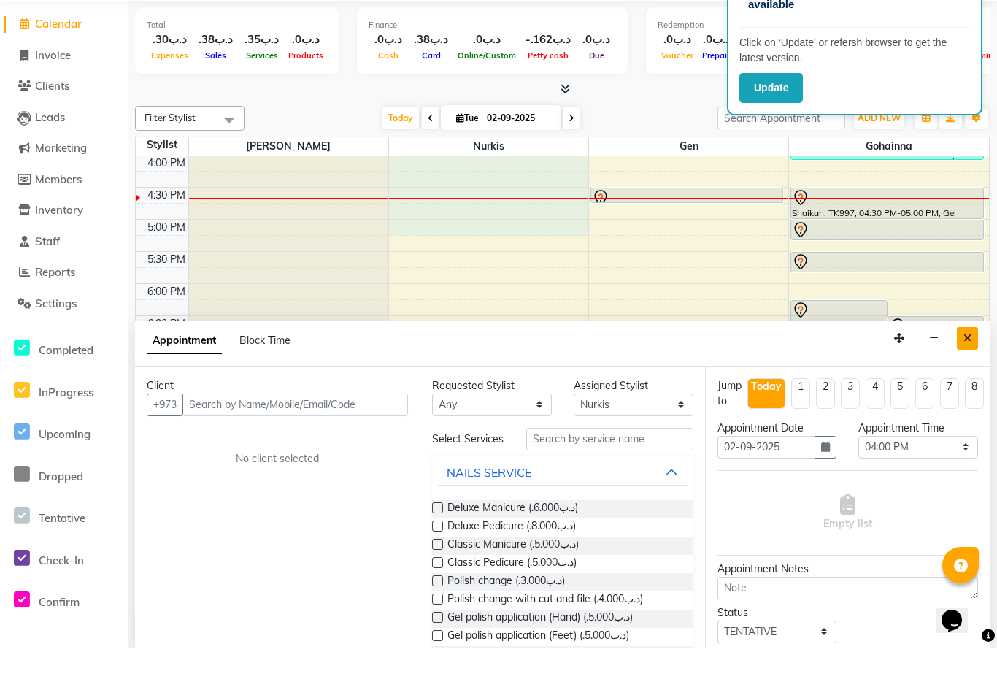
click at [976, 377] on button "Close" at bounding box center [967, 388] width 21 height 23
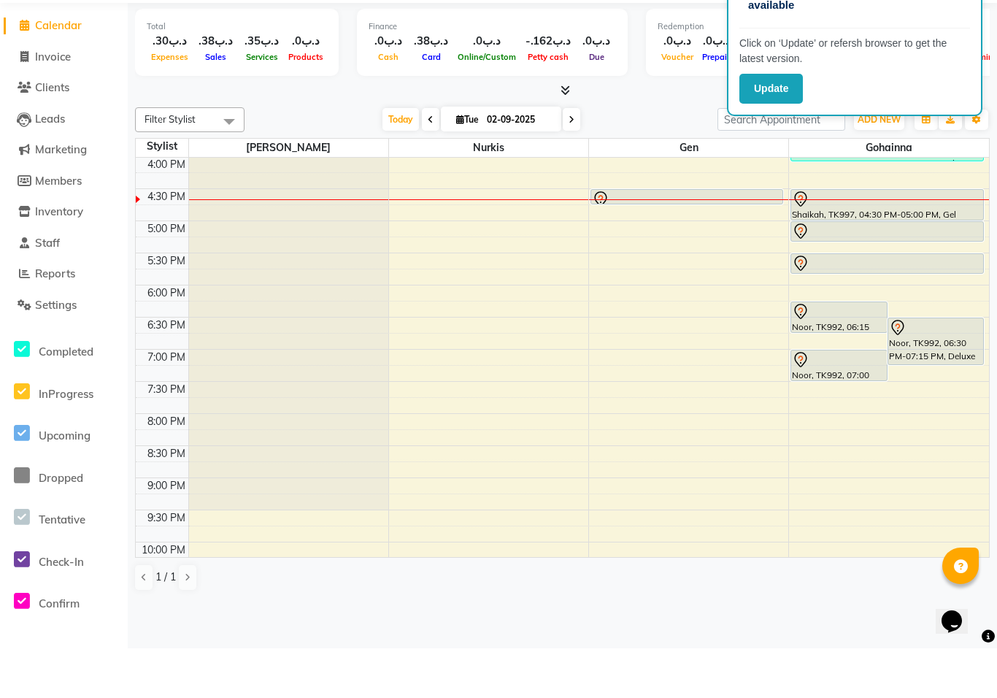
scroll to position [0, 0]
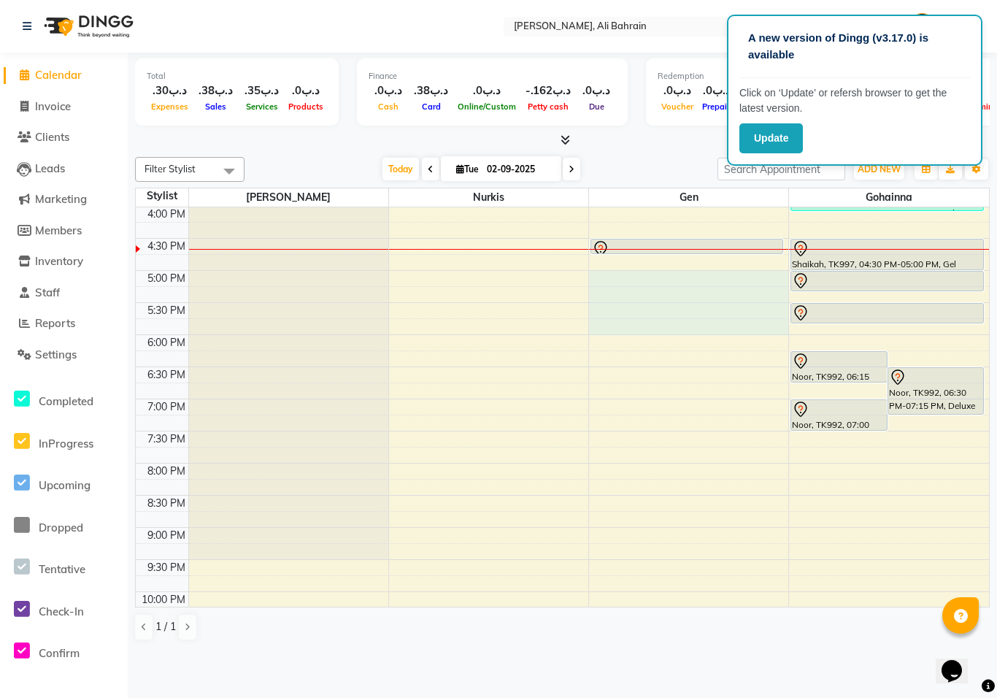
select select "69931"
select select "1020"
select select "tentative"
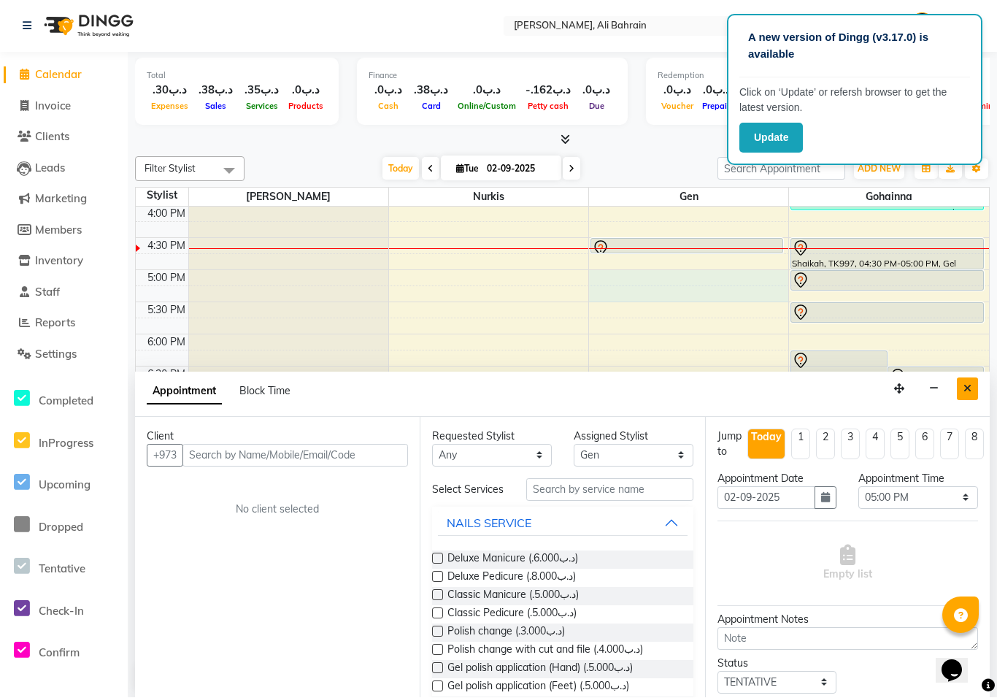
click at [969, 394] on button "Close" at bounding box center [967, 389] width 21 height 23
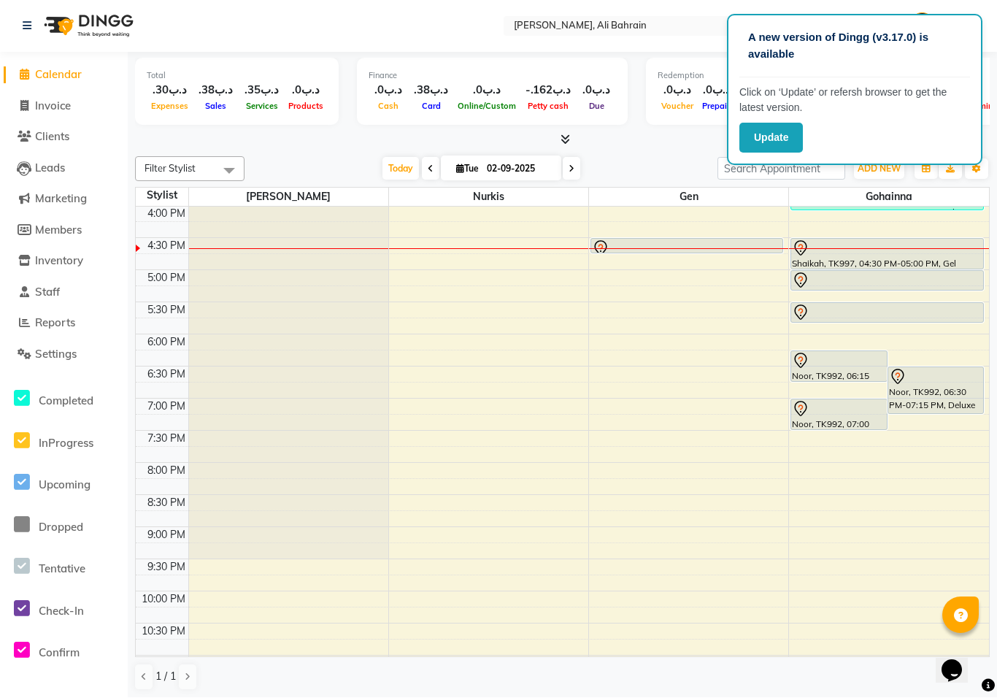
scroll to position [1, 0]
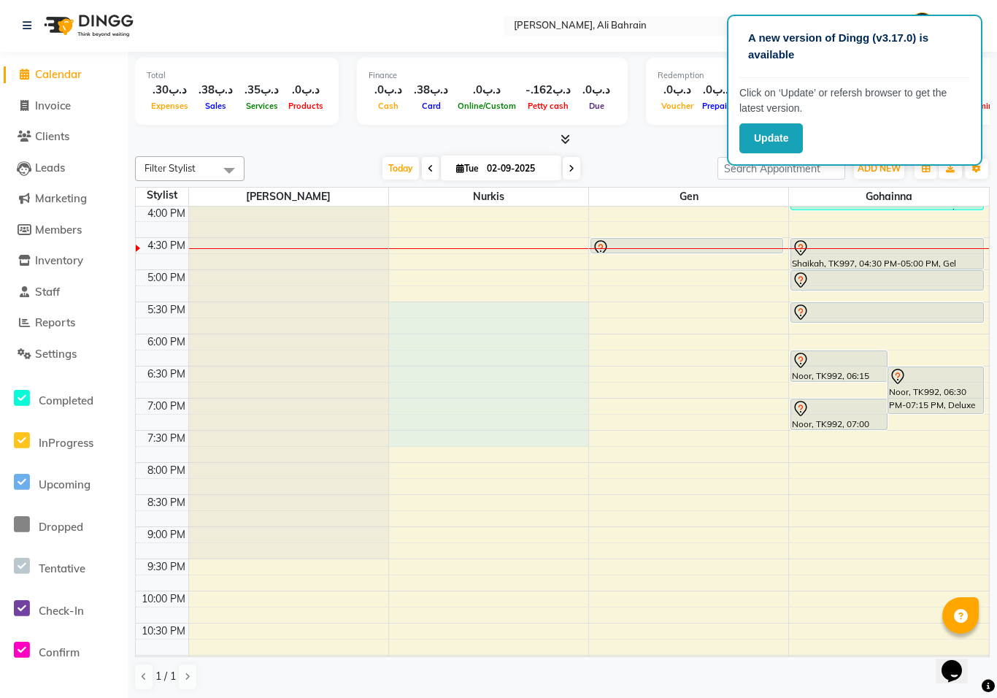
select select "69930"
select select "1050"
select select "tentative"
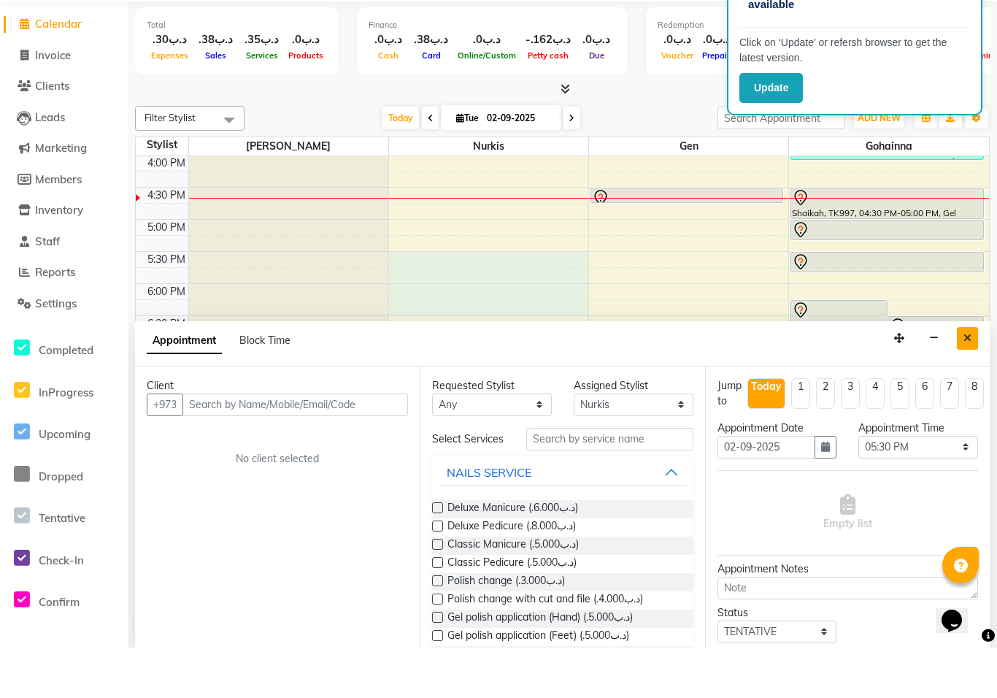
click at [968, 383] on icon "Close" at bounding box center [967, 388] width 8 height 10
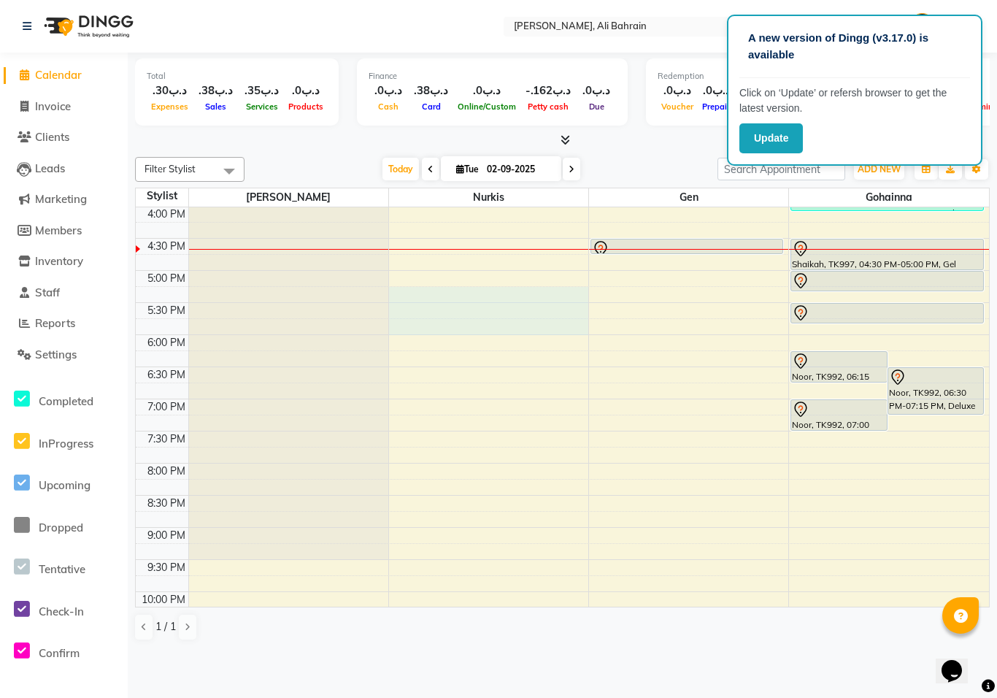
select select "69930"
select select "1035"
select select "tentative"
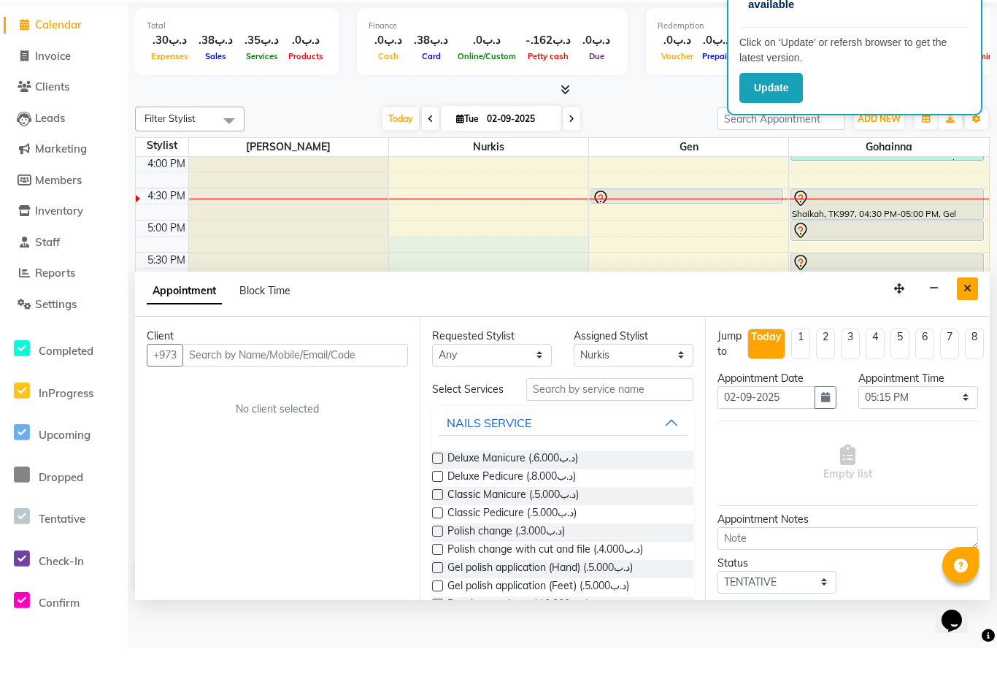
click at [966, 328] on button "Close" at bounding box center [967, 339] width 21 height 23
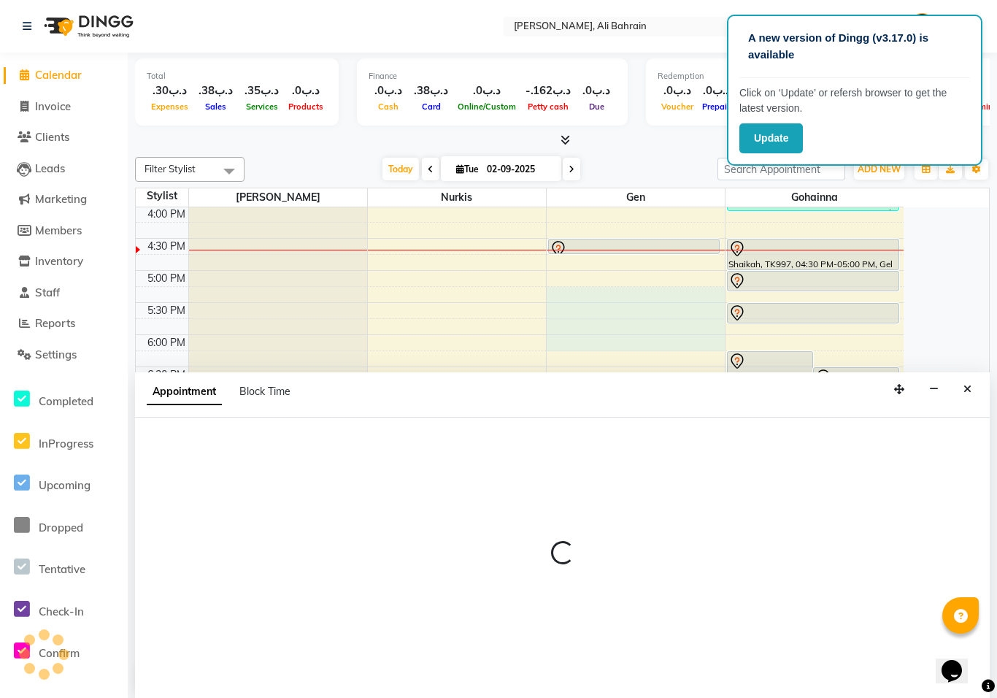
select select "69931"
select select "1035"
select select "tentative"
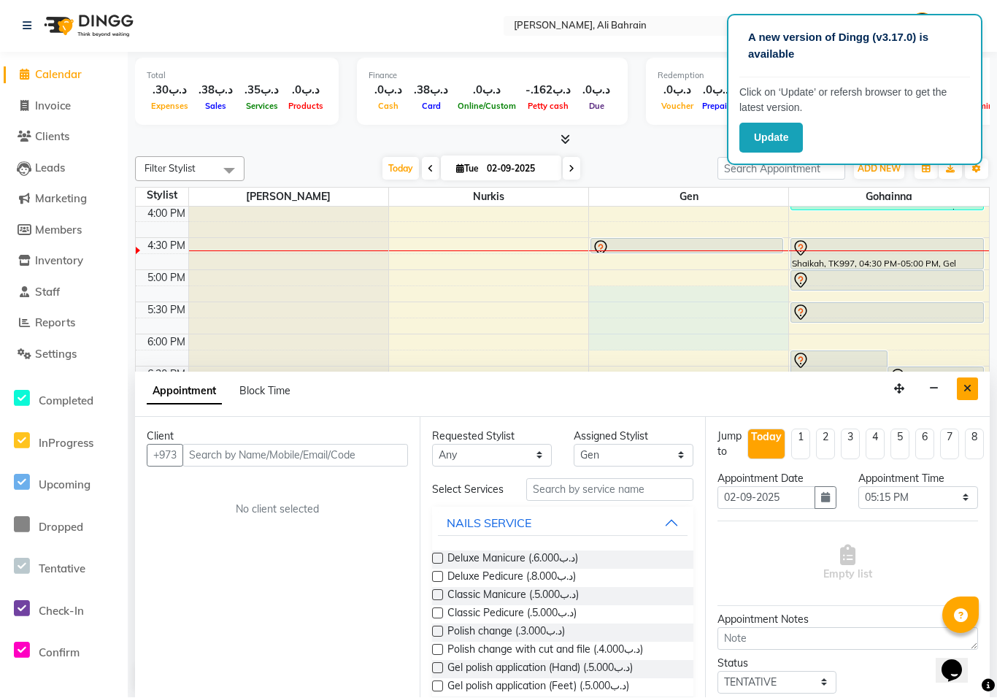
click at [970, 386] on icon "Close" at bounding box center [967, 389] width 8 height 10
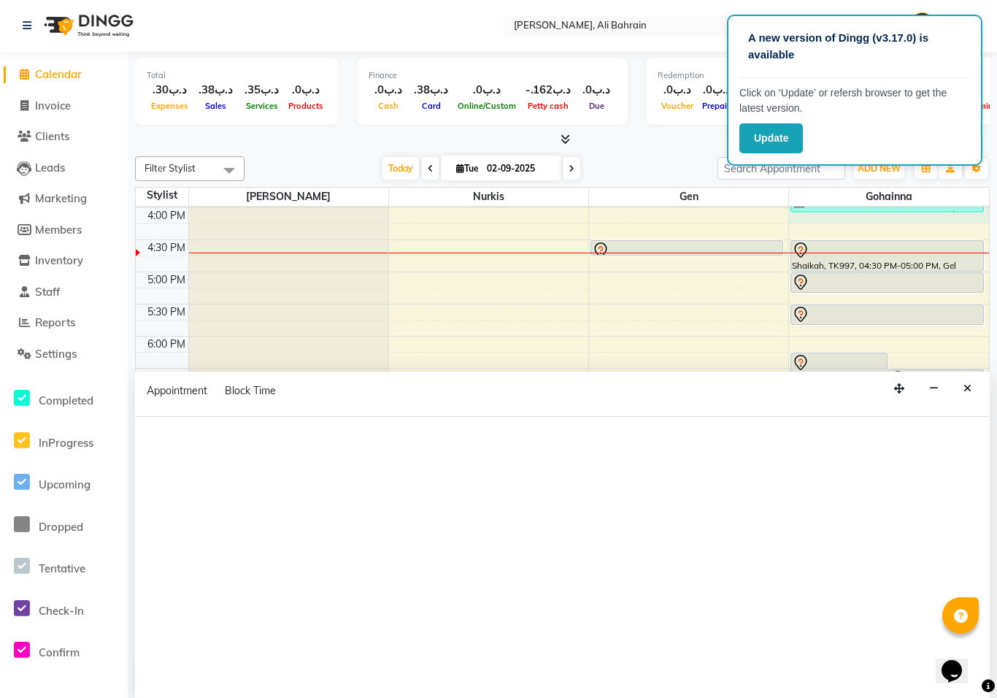
scroll to position [503, 0]
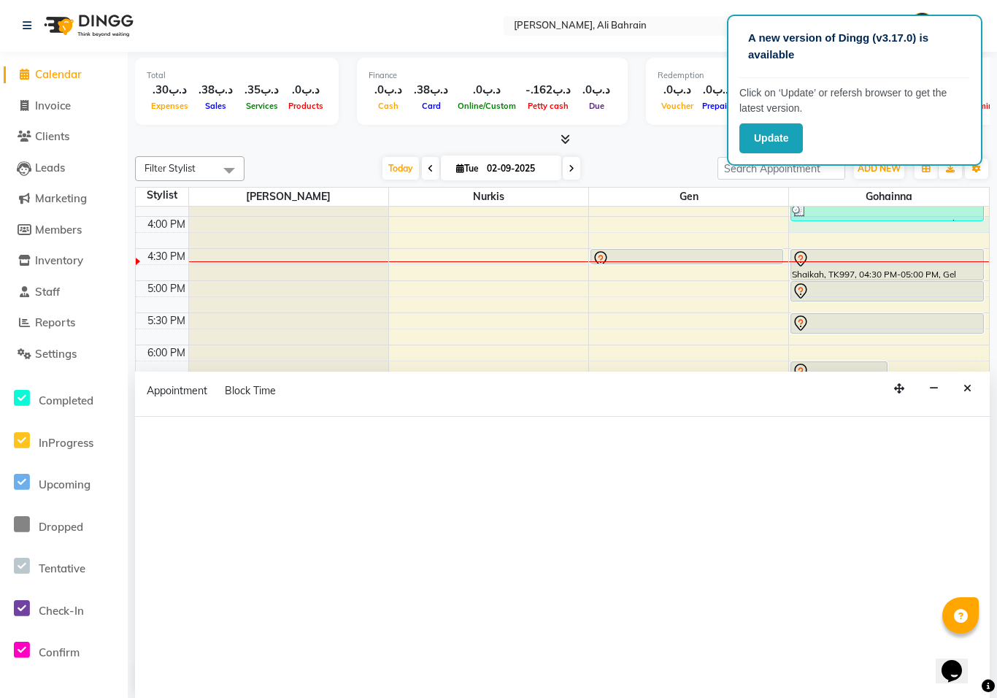
select select "69932"
select select "960"
select select "tentative"
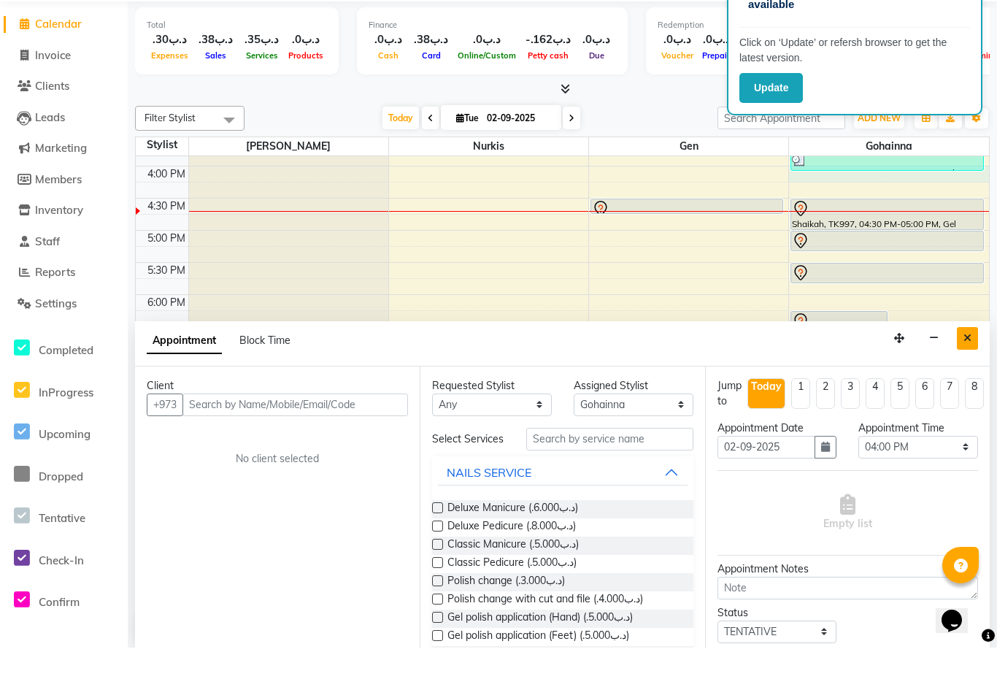
click at [962, 377] on button "Close" at bounding box center [967, 388] width 21 height 23
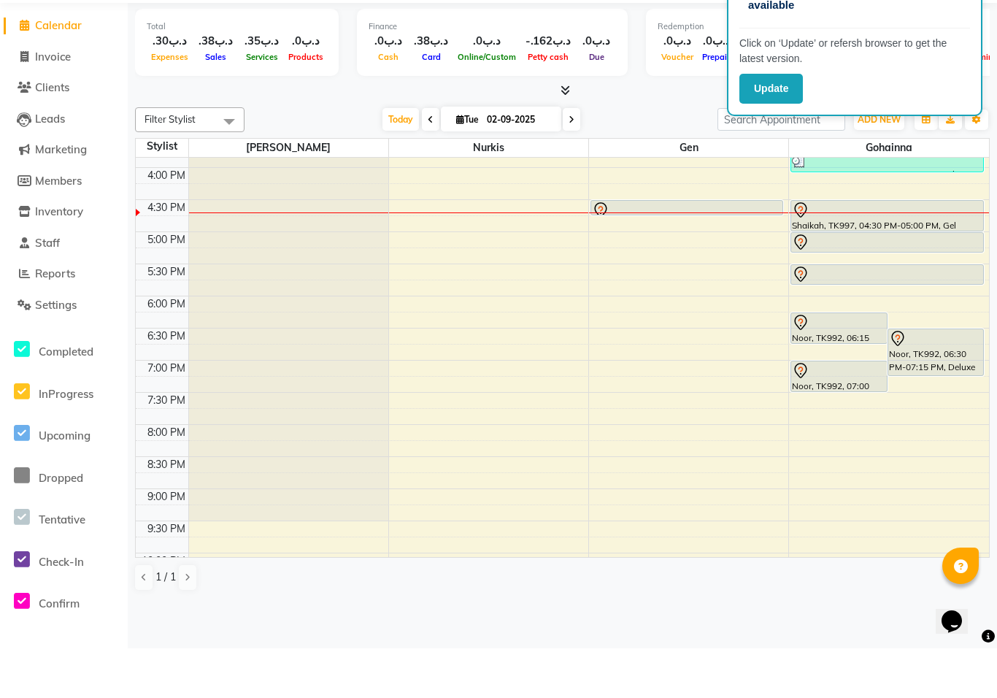
scroll to position [0, 0]
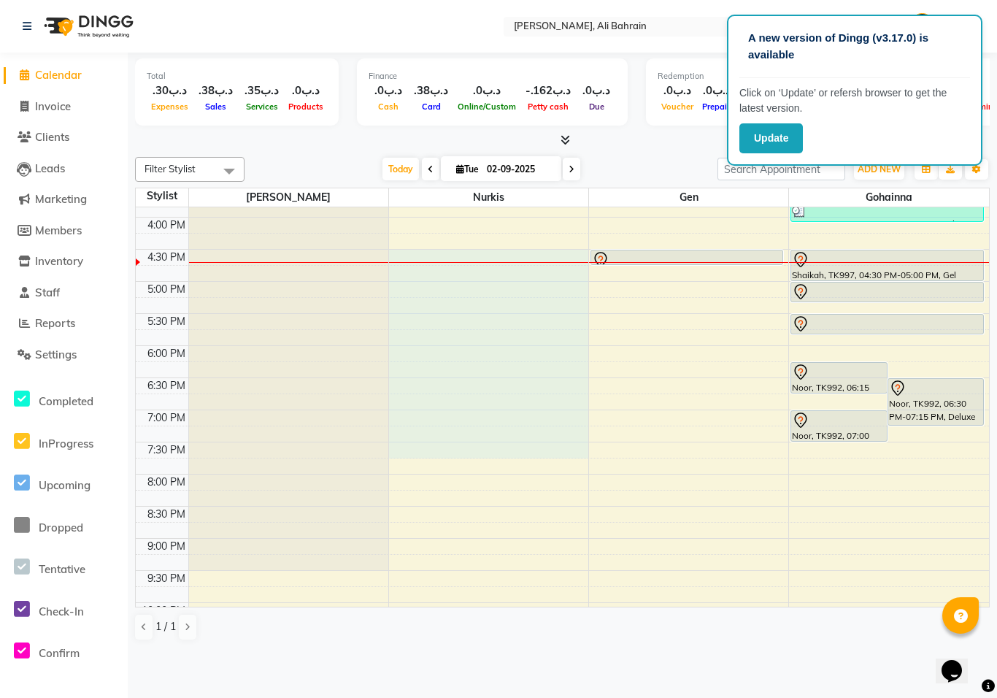
select select "69930"
select select "990"
select select "tentative"
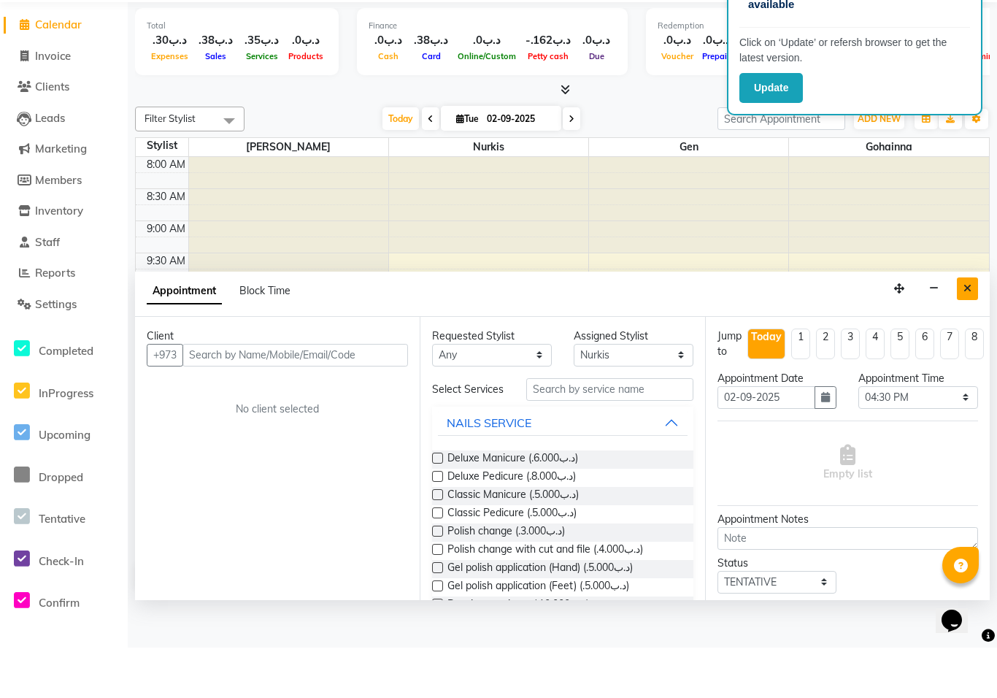
click at [965, 328] on button "Close" at bounding box center [967, 339] width 21 height 23
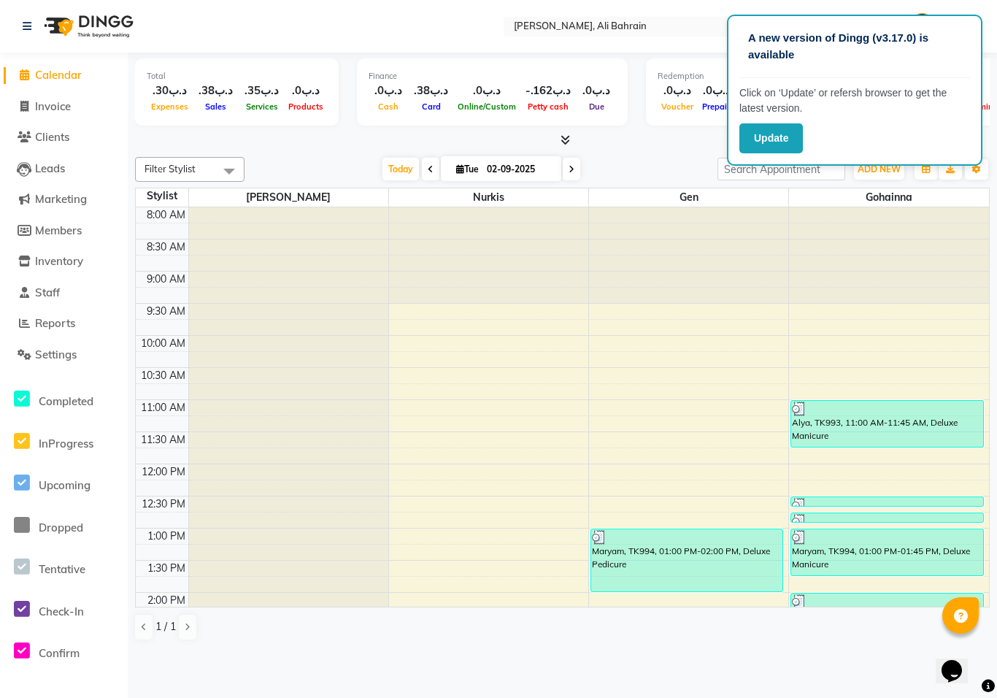
click at [599, 537] on img at bounding box center [599, 537] width 15 height 15
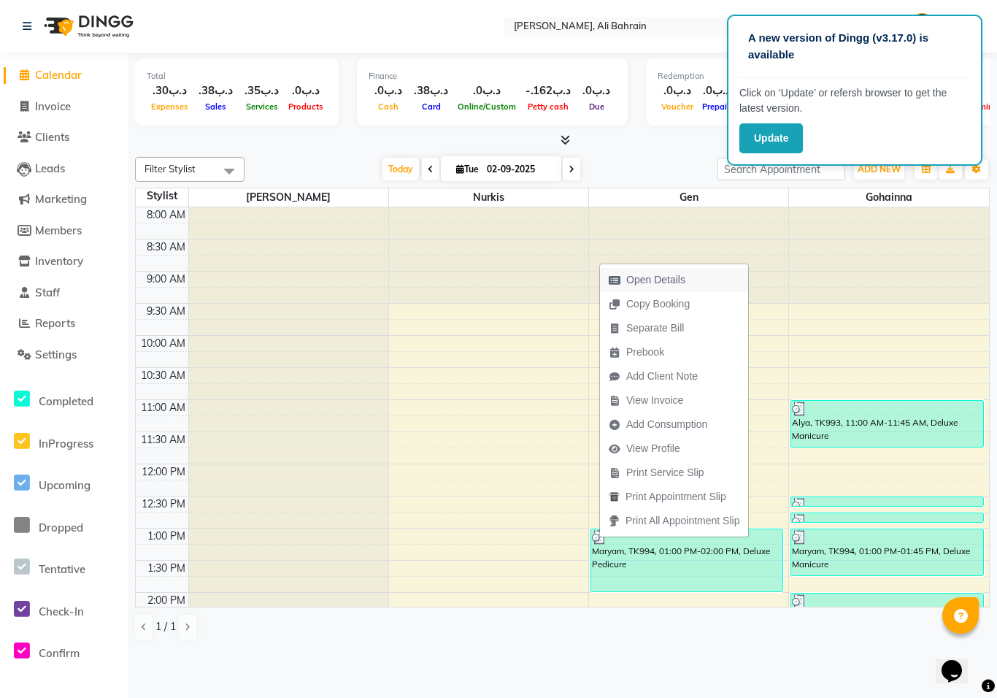
click at [639, 280] on span "Open Details" at bounding box center [655, 279] width 59 height 15
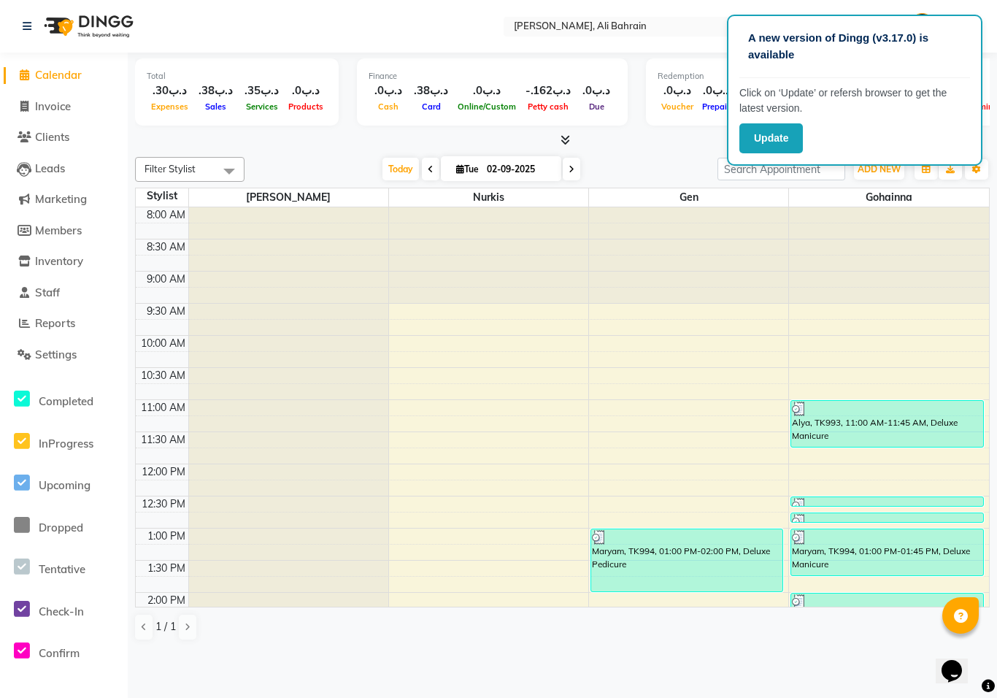
click at [600, 533] on img at bounding box center [599, 537] width 15 height 15
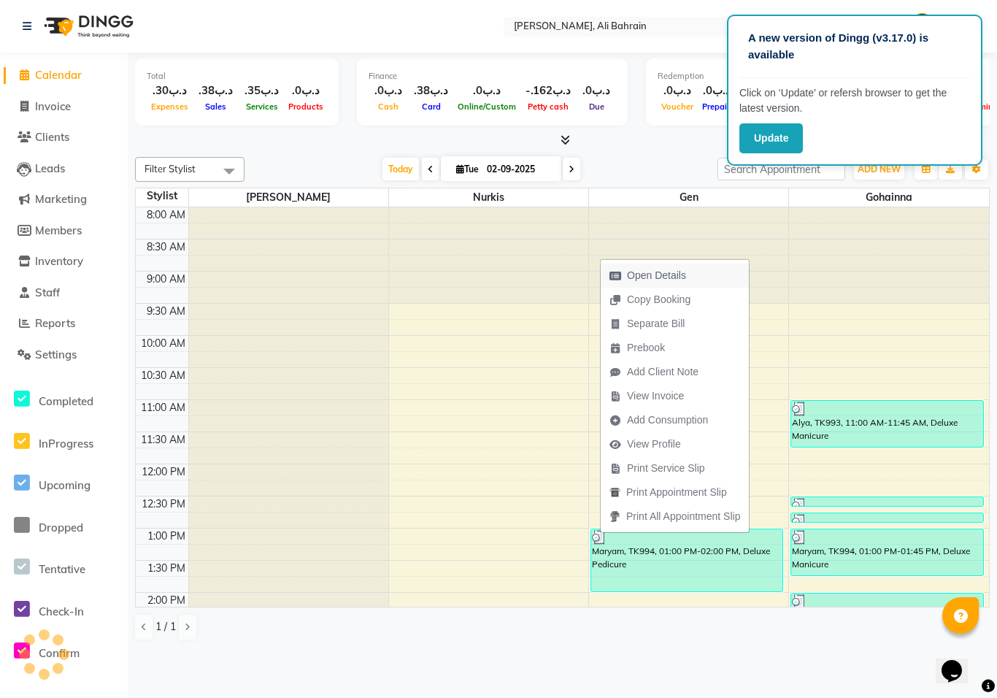
click at [638, 278] on span "Open Details" at bounding box center [656, 275] width 59 height 15
select select "3"
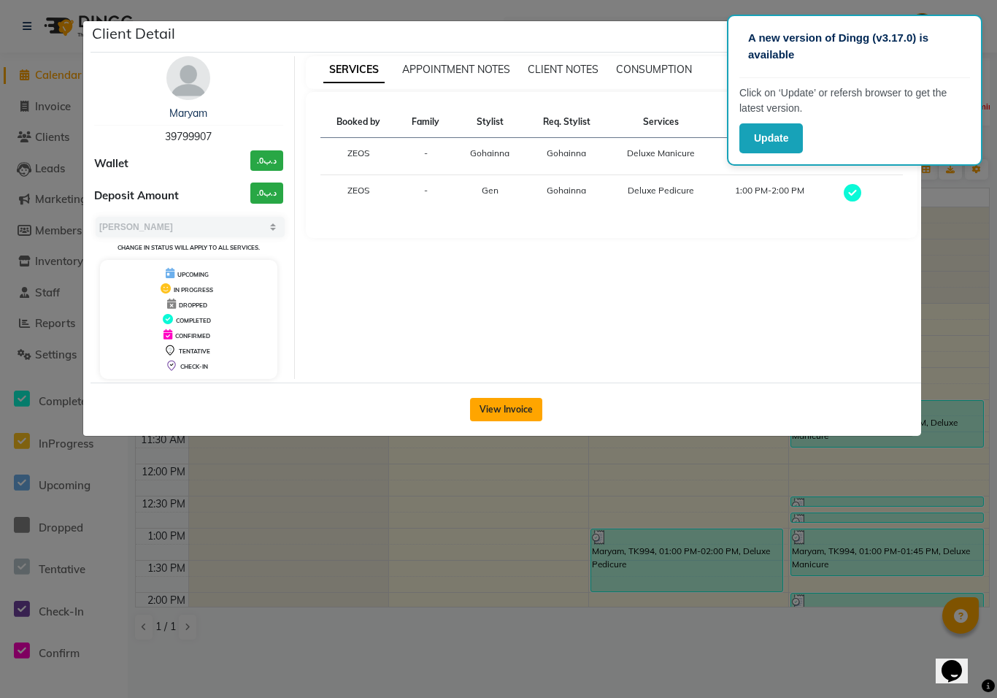
click at [498, 405] on button "View Invoice" at bounding box center [506, 409] width 72 height 23
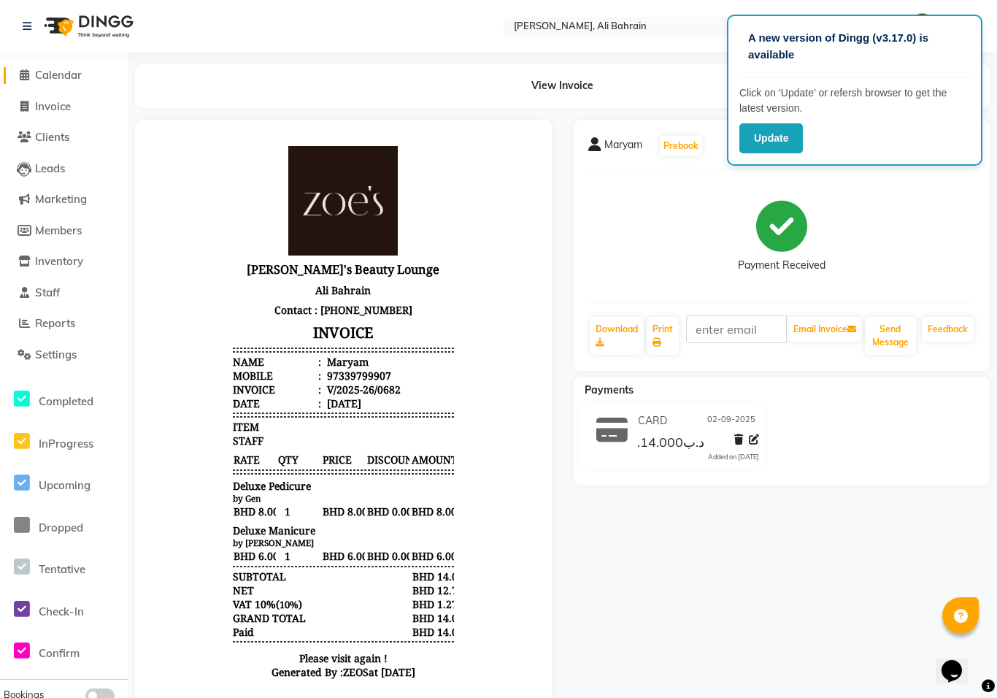
click at [65, 77] on span "Calendar" at bounding box center [58, 75] width 47 height 14
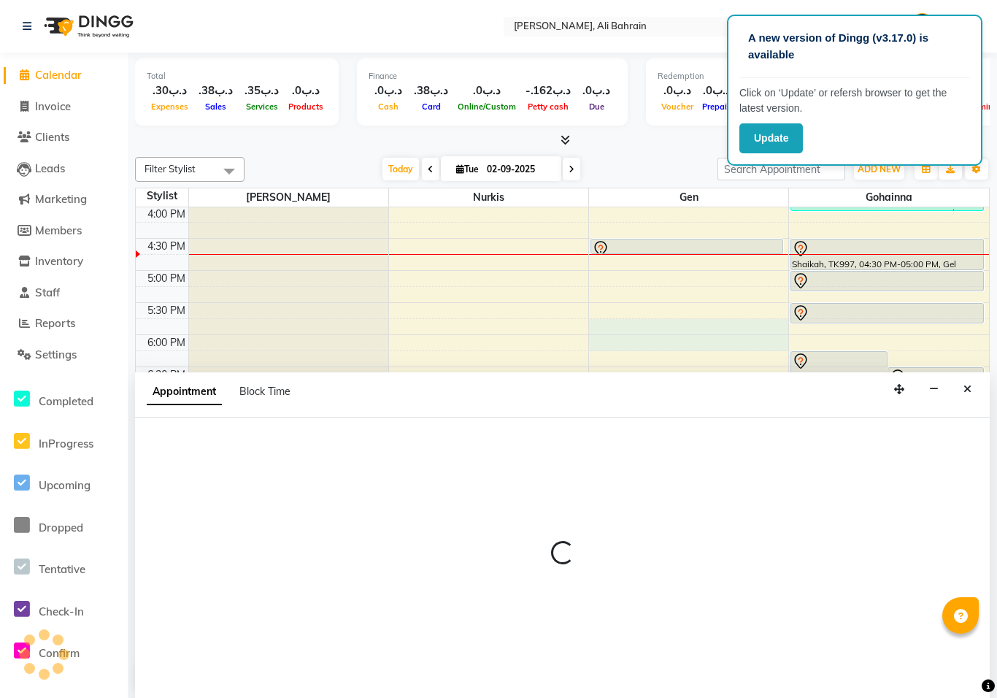
scroll to position [1, 0]
select select "69931"
select select "1065"
select select "tentative"
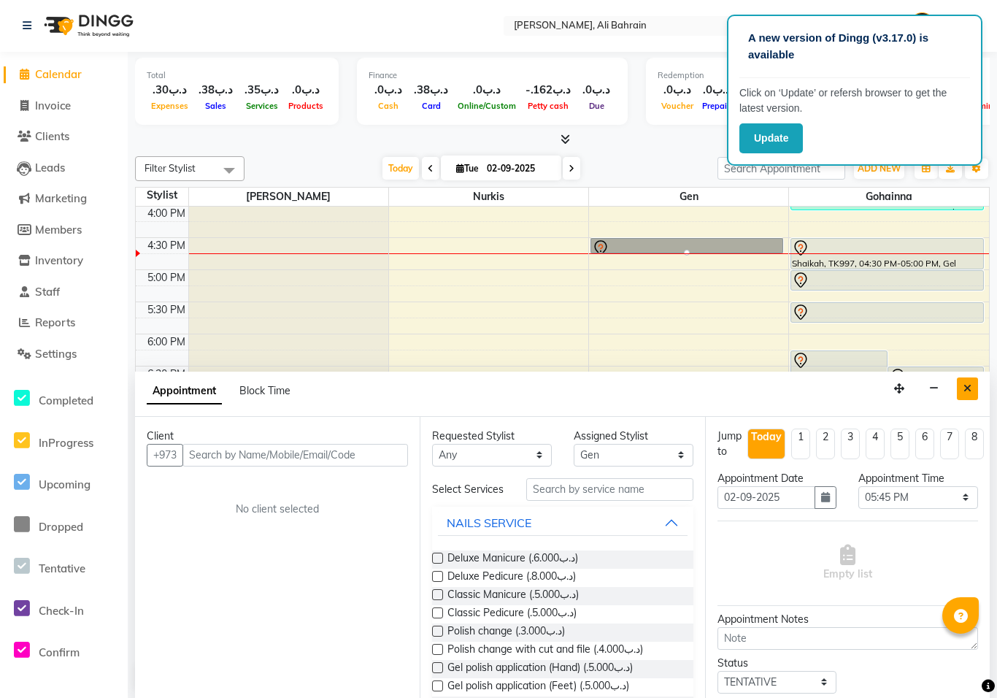
click at [962, 384] on button "Close" at bounding box center [967, 388] width 21 height 23
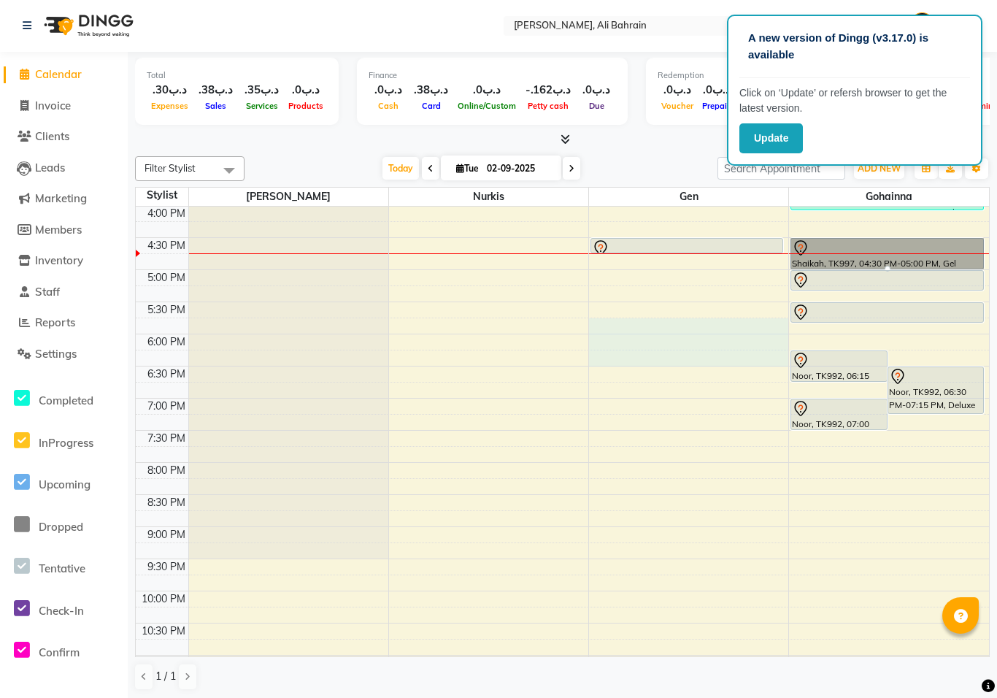
select select "69931"
select select "tentative"
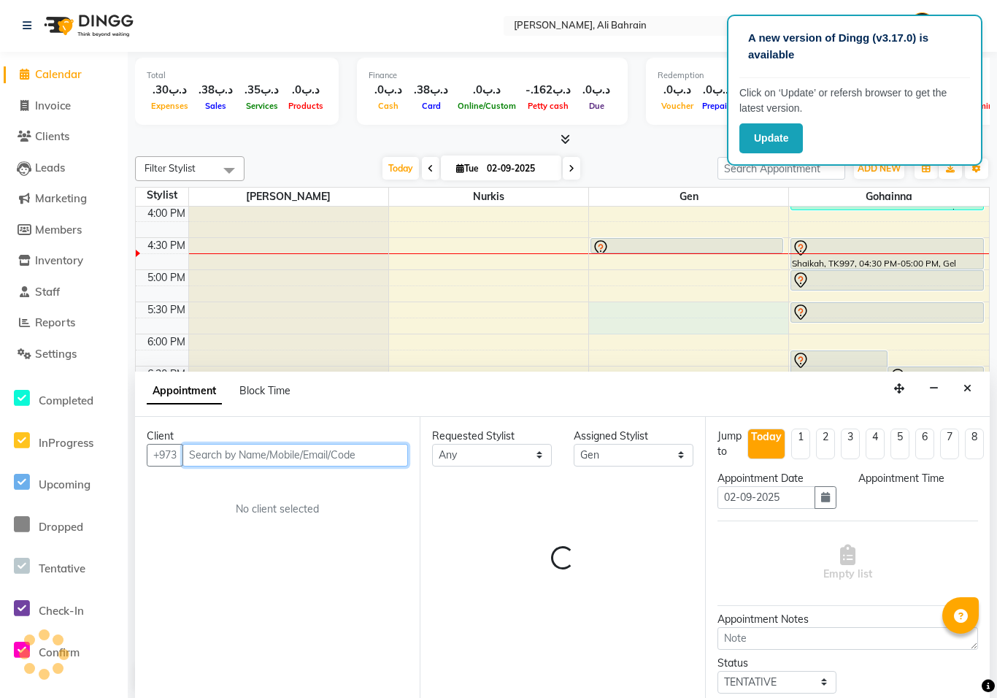
select select "1050"
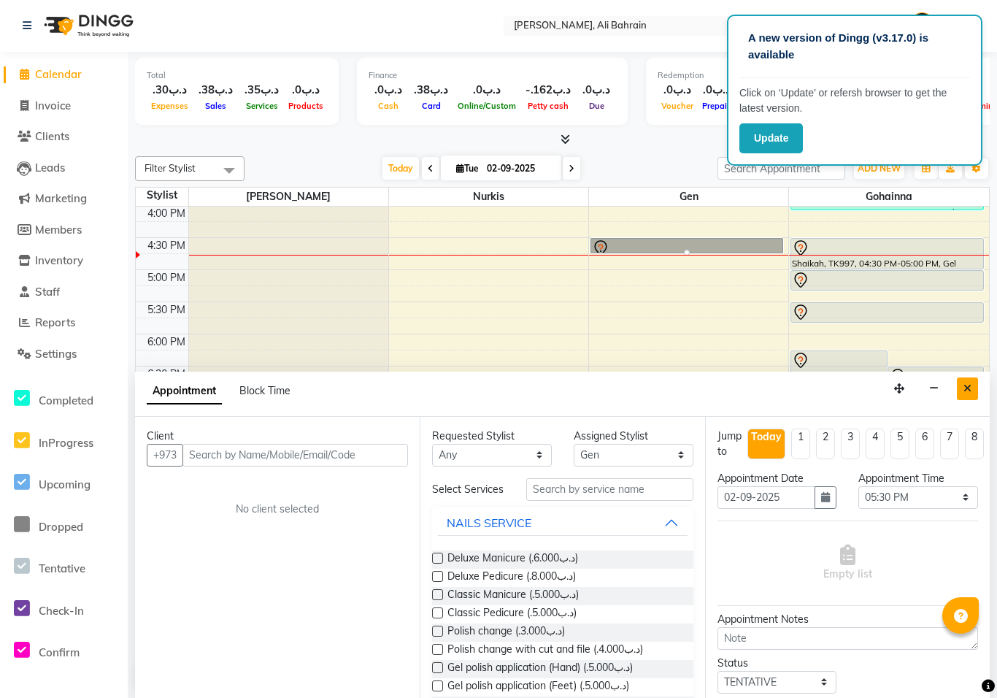
click at [973, 384] on button "Close" at bounding box center [967, 388] width 21 height 23
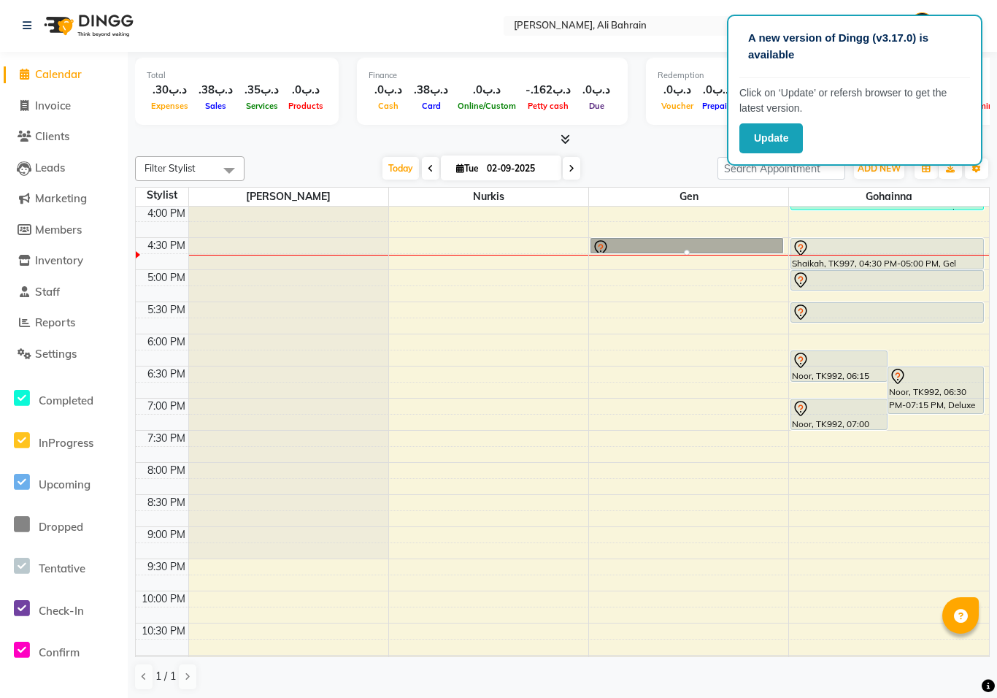
click at [599, 246] on link "Maryam, TK998, 04:30 PM-04:45 PM, Polish change" at bounding box center [686, 245] width 193 height 15
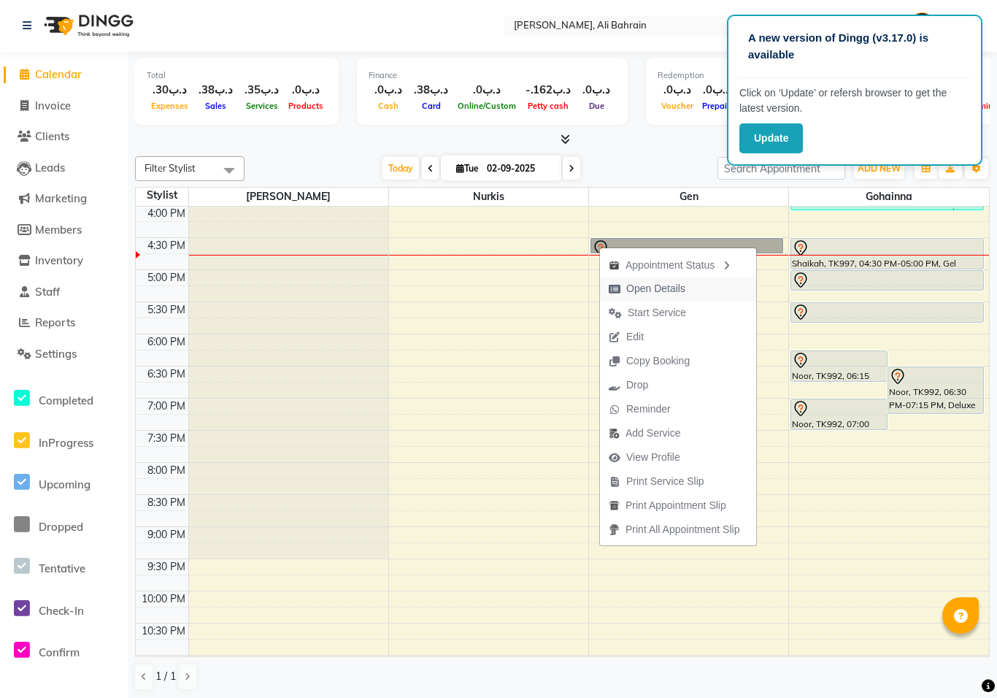
click at [645, 288] on span "Open Details" at bounding box center [655, 288] width 59 height 15
select select "7"
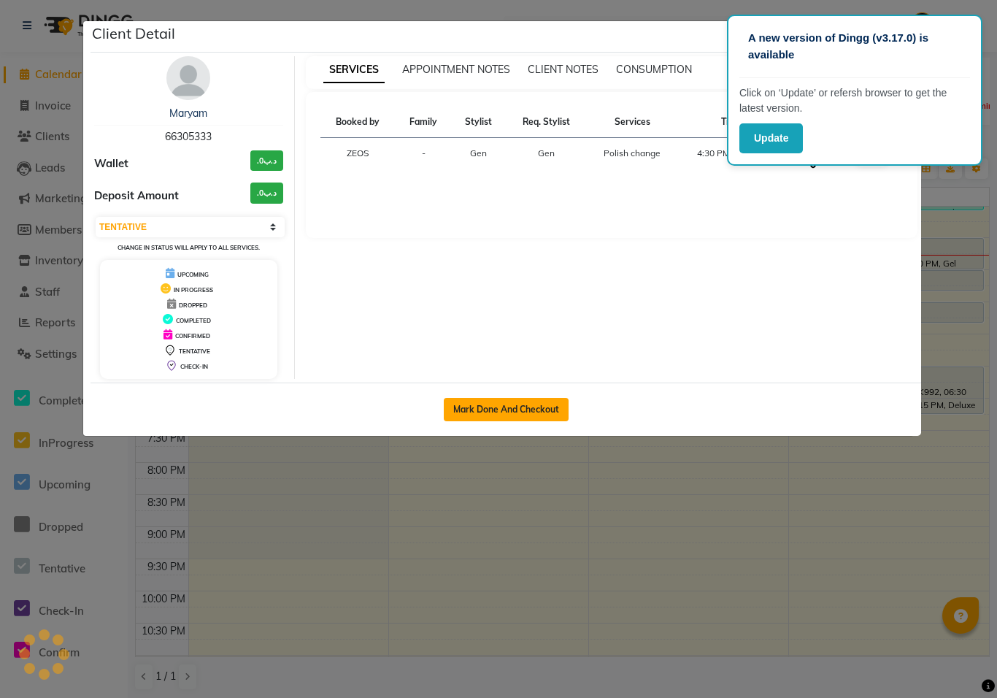
click at [519, 412] on button "Mark Done And Checkout" at bounding box center [506, 409] width 125 height 23
select select "service"
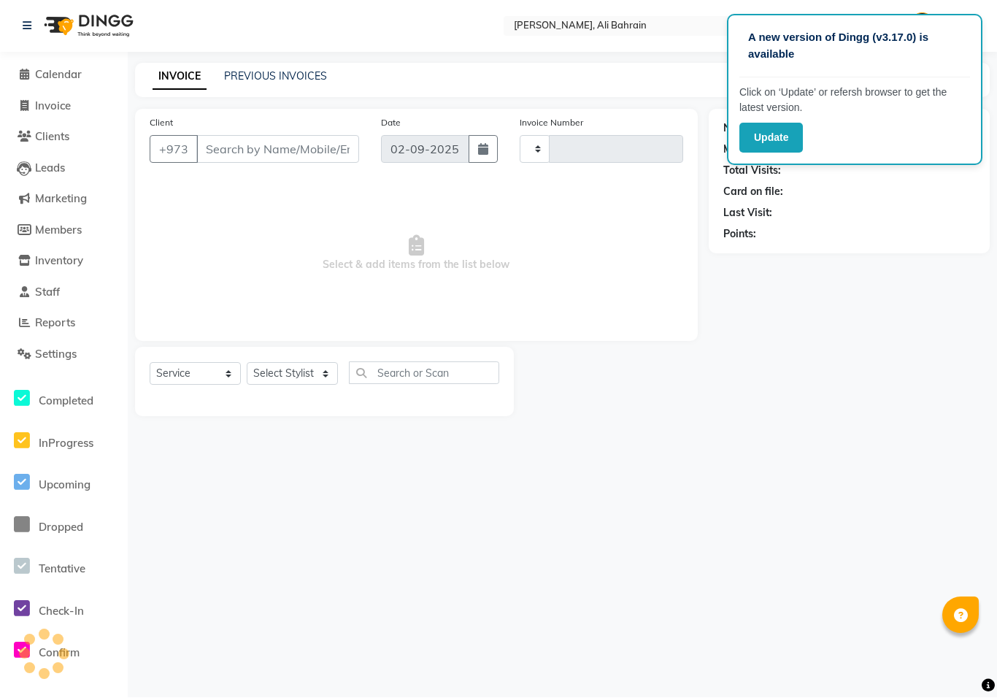
type input "0685"
select select "7769"
type input "66305333"
select select "69931"
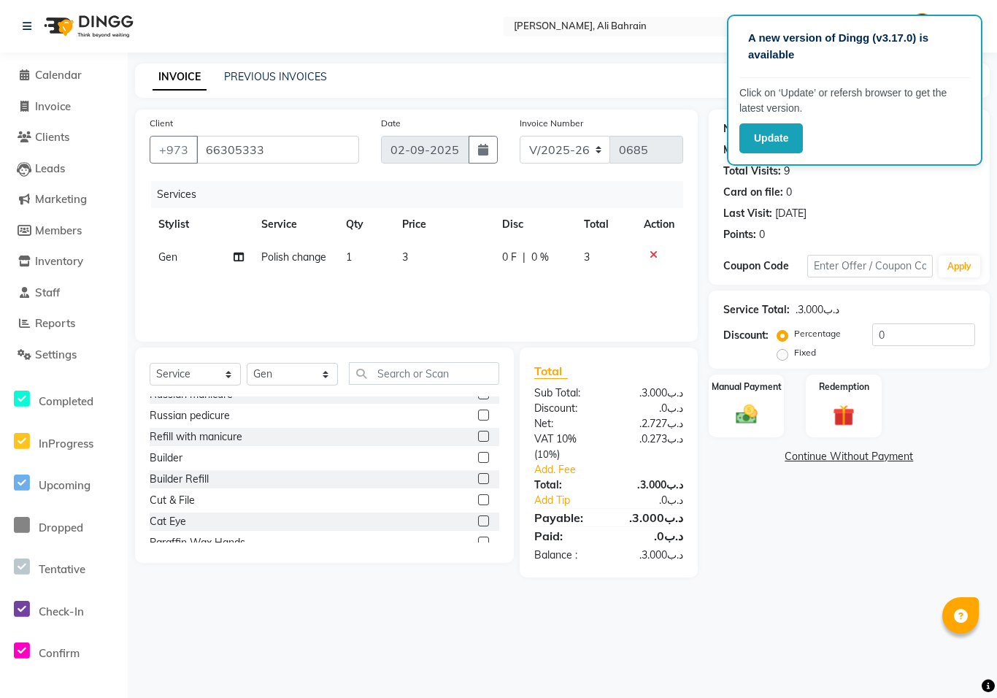
scroll to position [185, 0]
click at [209, 493] on div "Cut & File" at bounding box center [324, 496] width 349 height 18
click at [482, 497] on label at bounding box center [483, 495] width 11 height 11
click at [482, 497] on input "checkbox" at bounding box center [482, 495] width 9 height 9
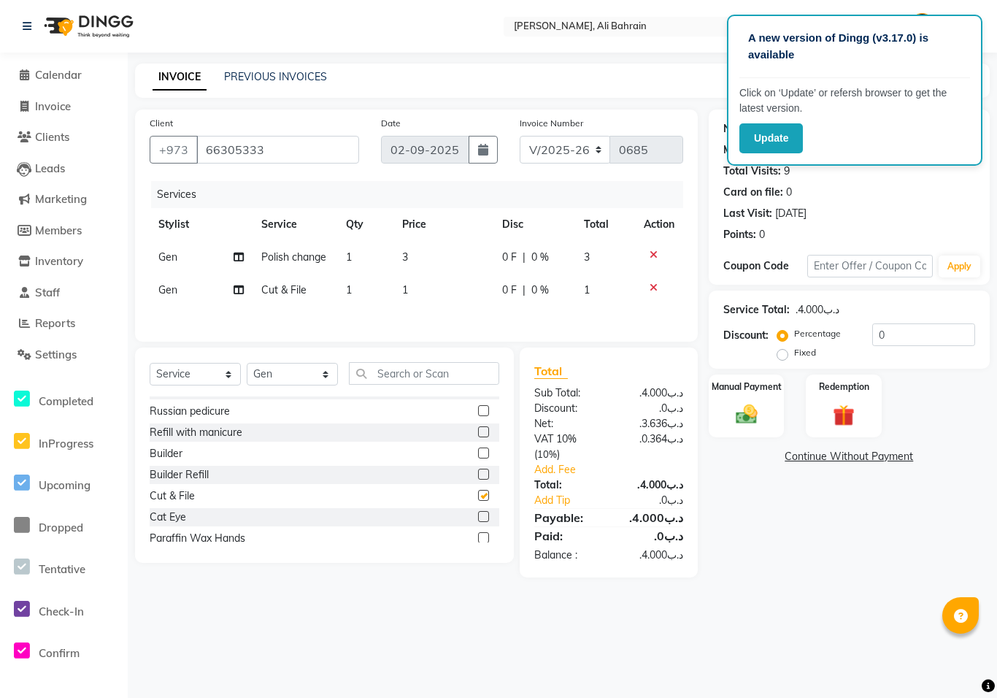
checkbox input "false"
click at [653, 253] on icon at bounding box center [653, 255] width 8 height 10
click at [559, 470] on link "Add. Fee" at bounding box center [608, 469] width 171 height 15
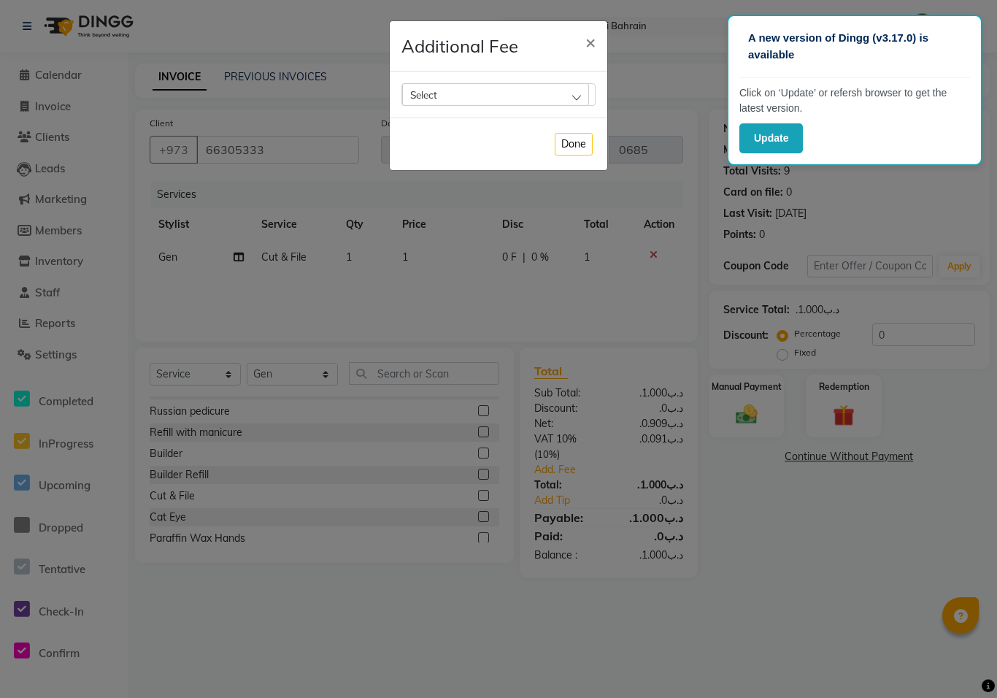
click at [538, 98] on div "Select" at bounding box center [495, 94] width 187 height 22
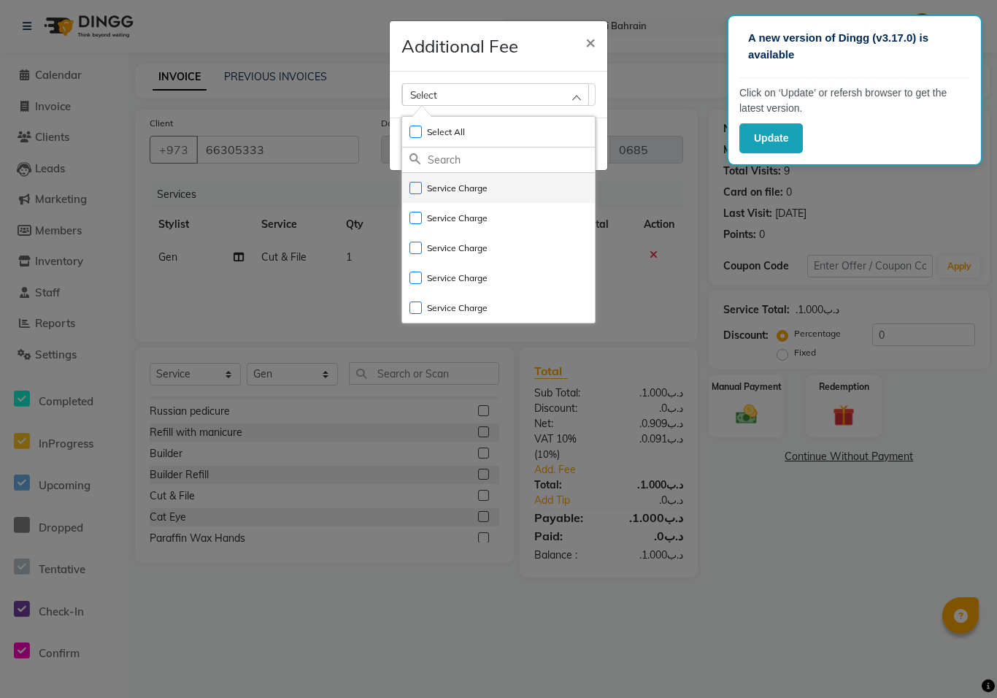
click at [471, 193] on label "Service Charge" at bounding box center [448, 188] width 78 height 13
checkbox input "true"
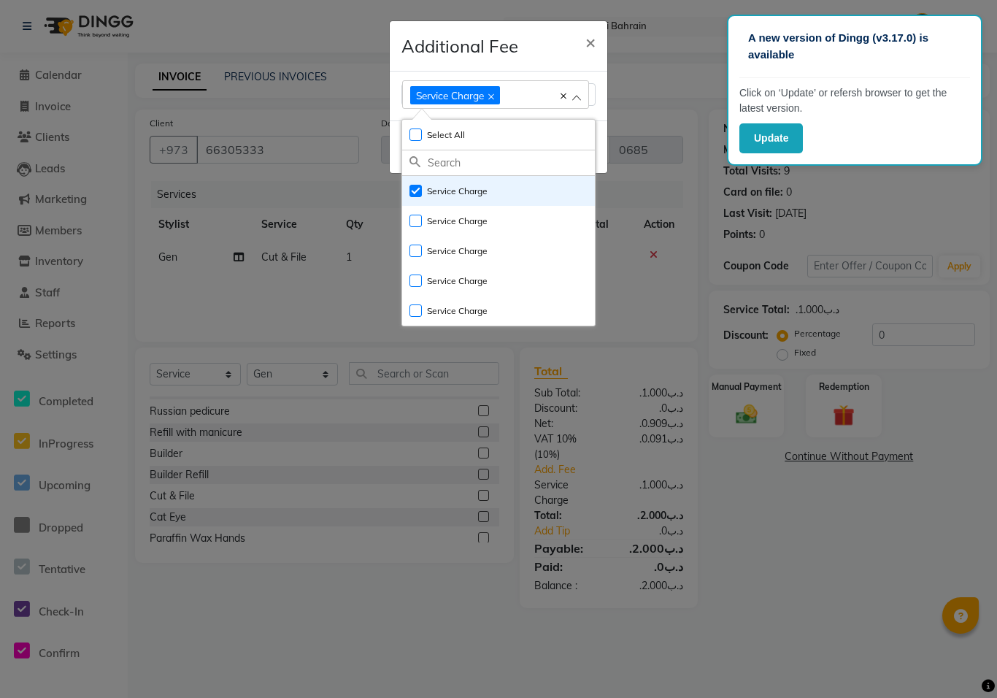
click at [644, 80] on ngb-modal-window "Additional Fee × Service Charge Select All UnSelect All Service Charge Service …" at bounding box center [498, 349] width 997 height 698
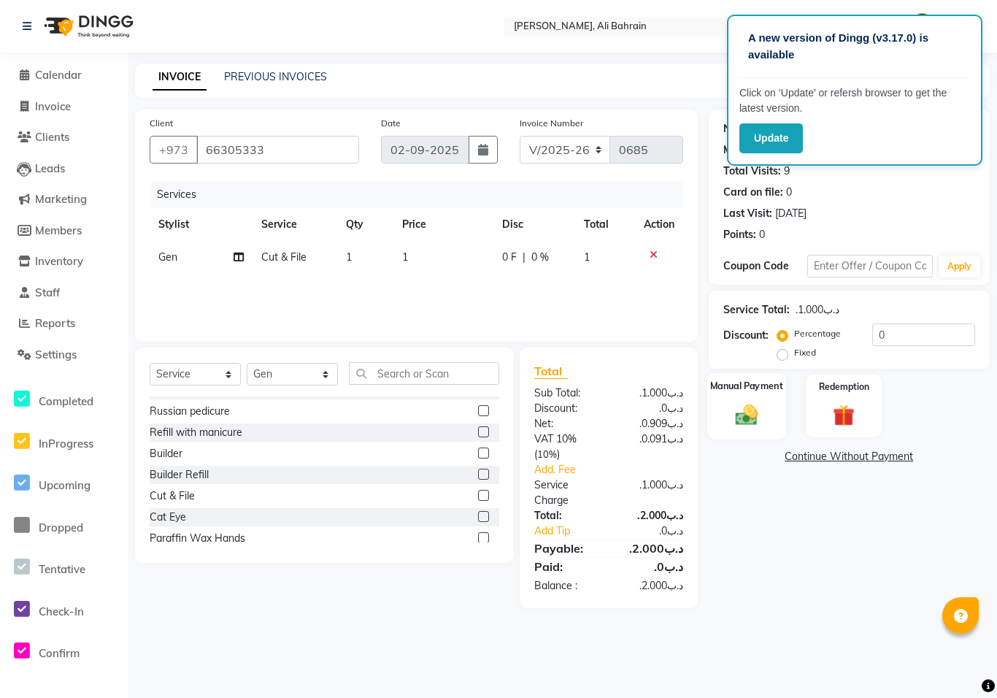
click at [751, 420] on img at bounding box center [746, 414] width 36 height 26
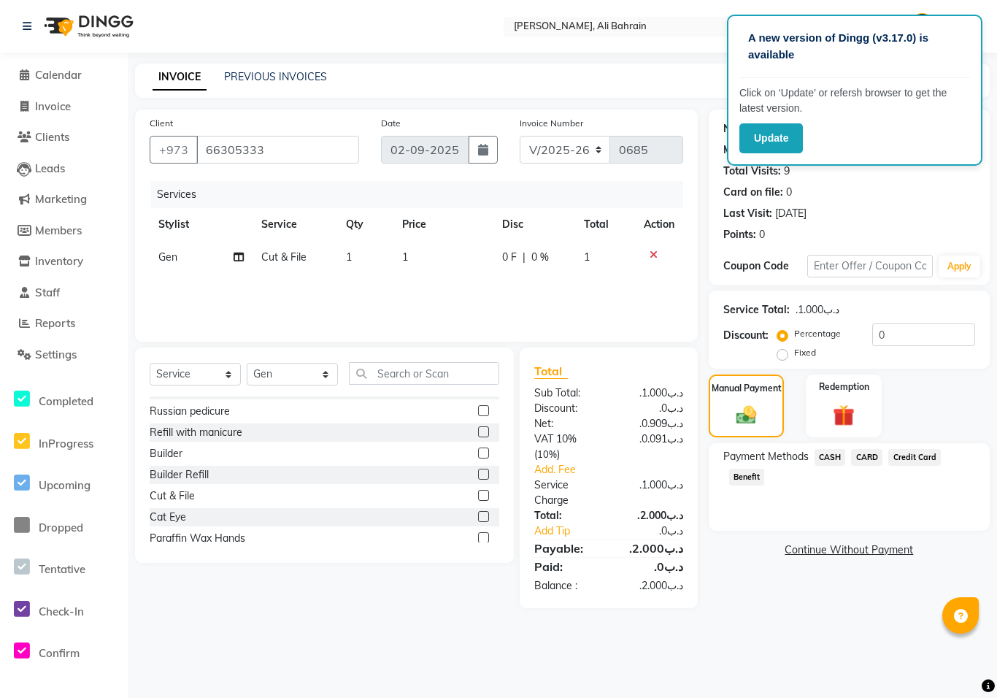
click at [872, 454] on span "CARD" at bounding box center [866, 457] width 31 height 17
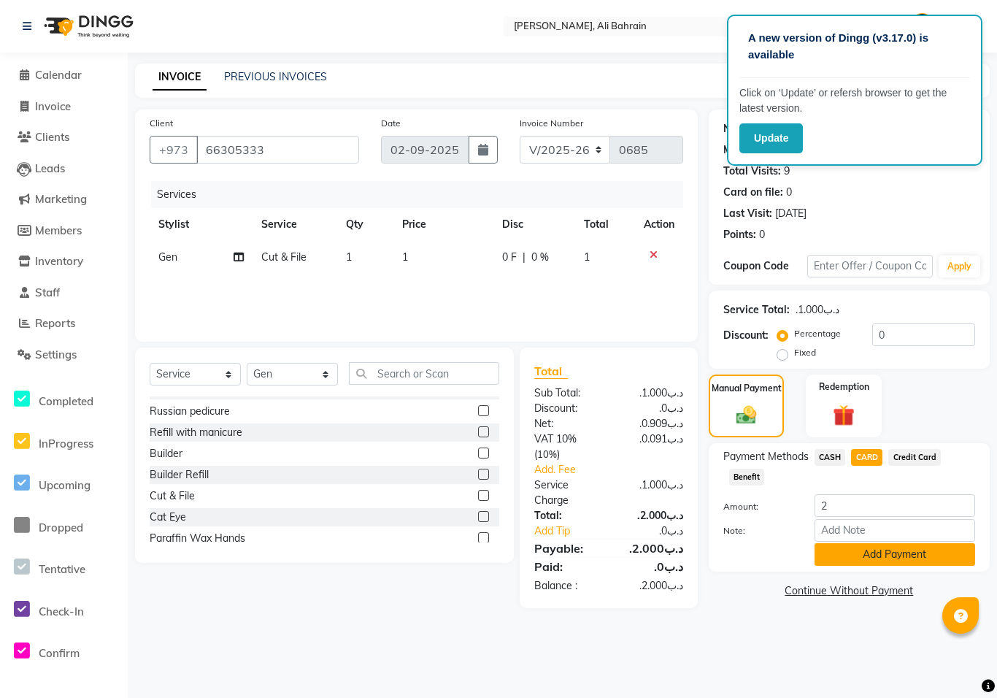
click at [850, 555] on button "Add Payment" at bounding box center [894, 554] width 161 height 23
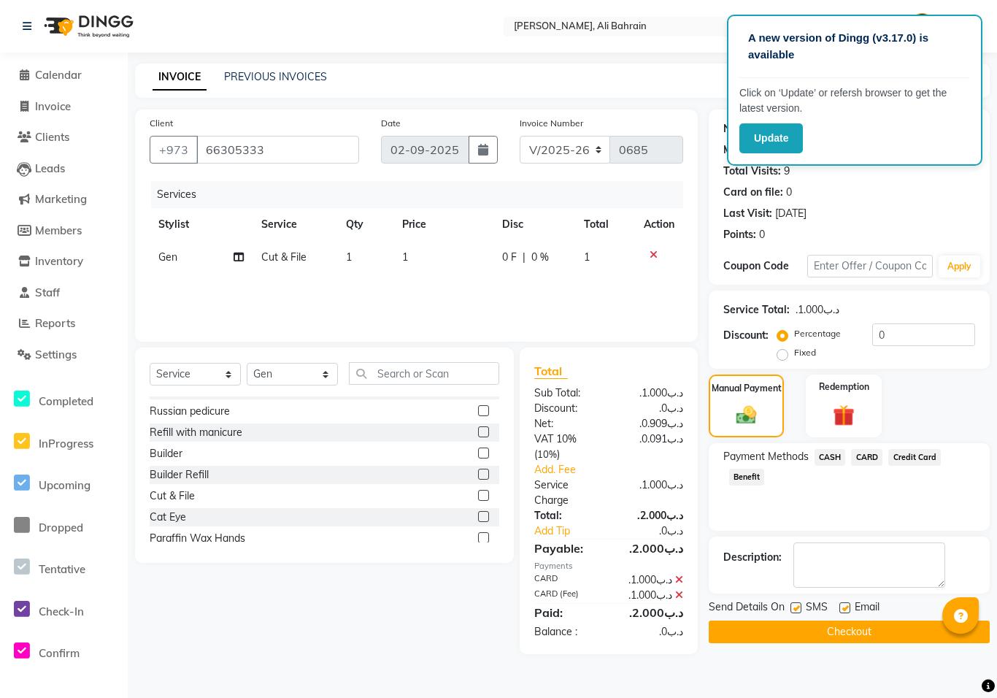
click at [802, 633] on button "Checkout" at bounding box center [848, 631] width 281 height 23
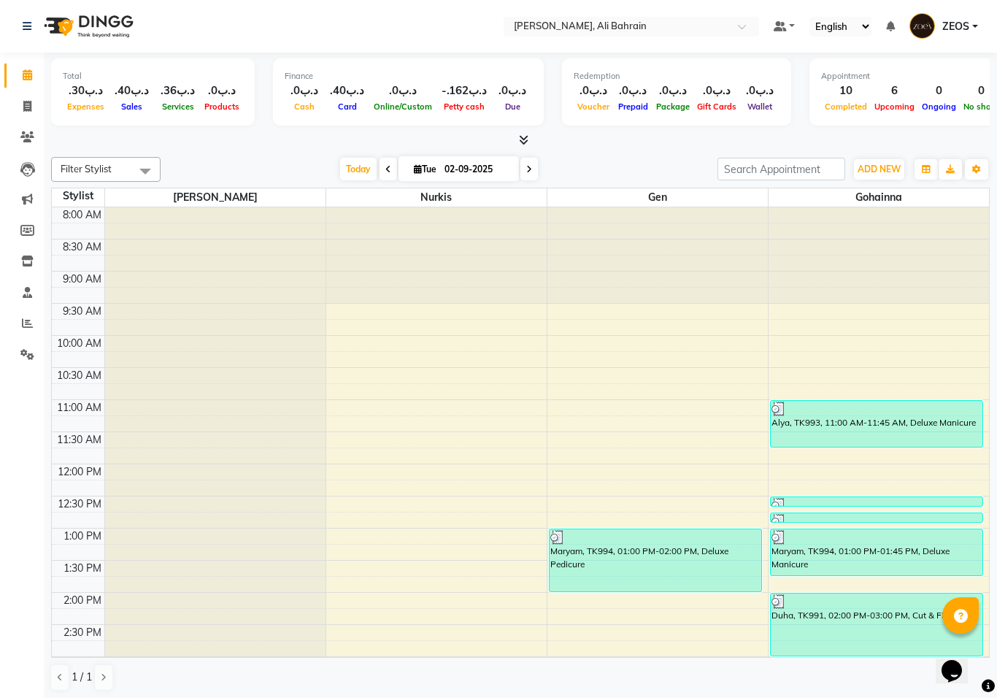
scroll to position [514, 0]
